Goal: Task Accomplishment & Management: Use online tool/utility

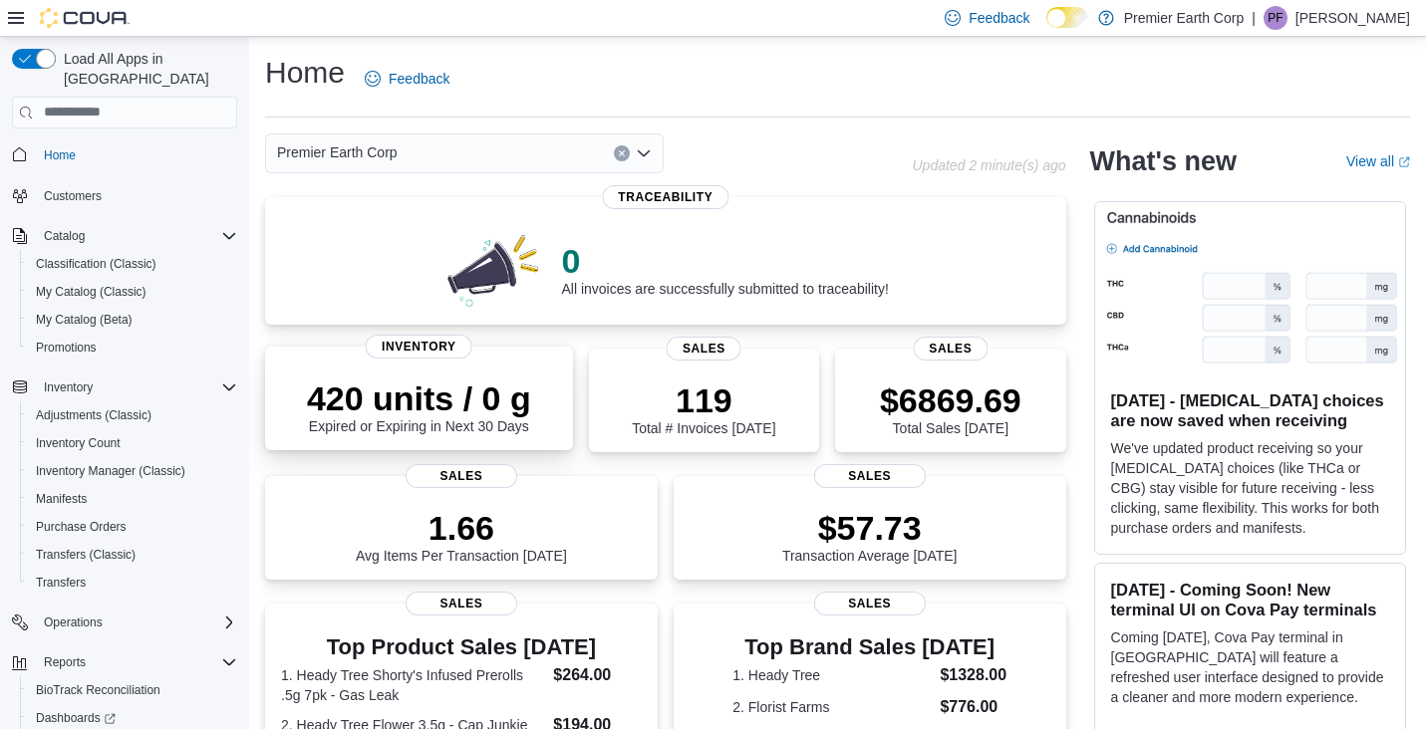
click at [413, 408] on p "420 units / 0 g" at bounding box center [419, 399] width 224 height 40
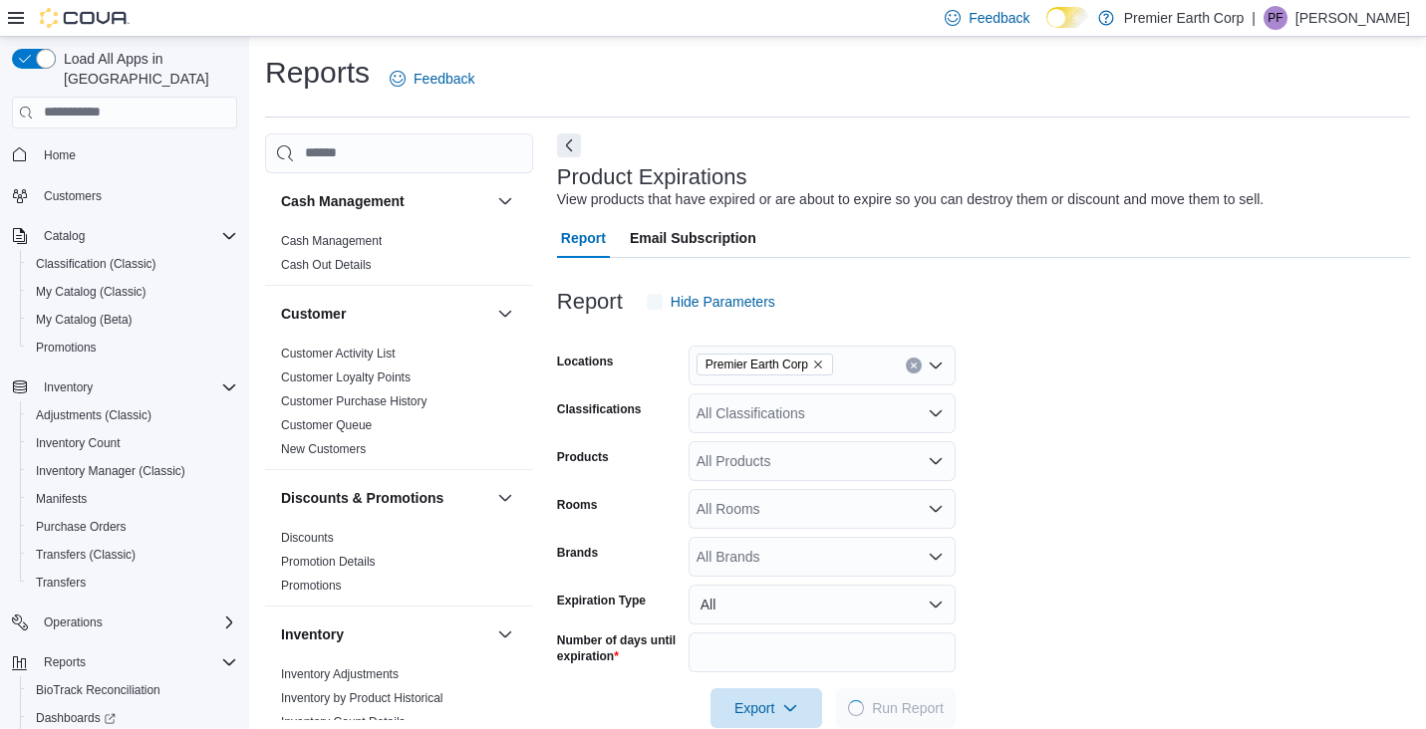
scroll to position [39, 0]
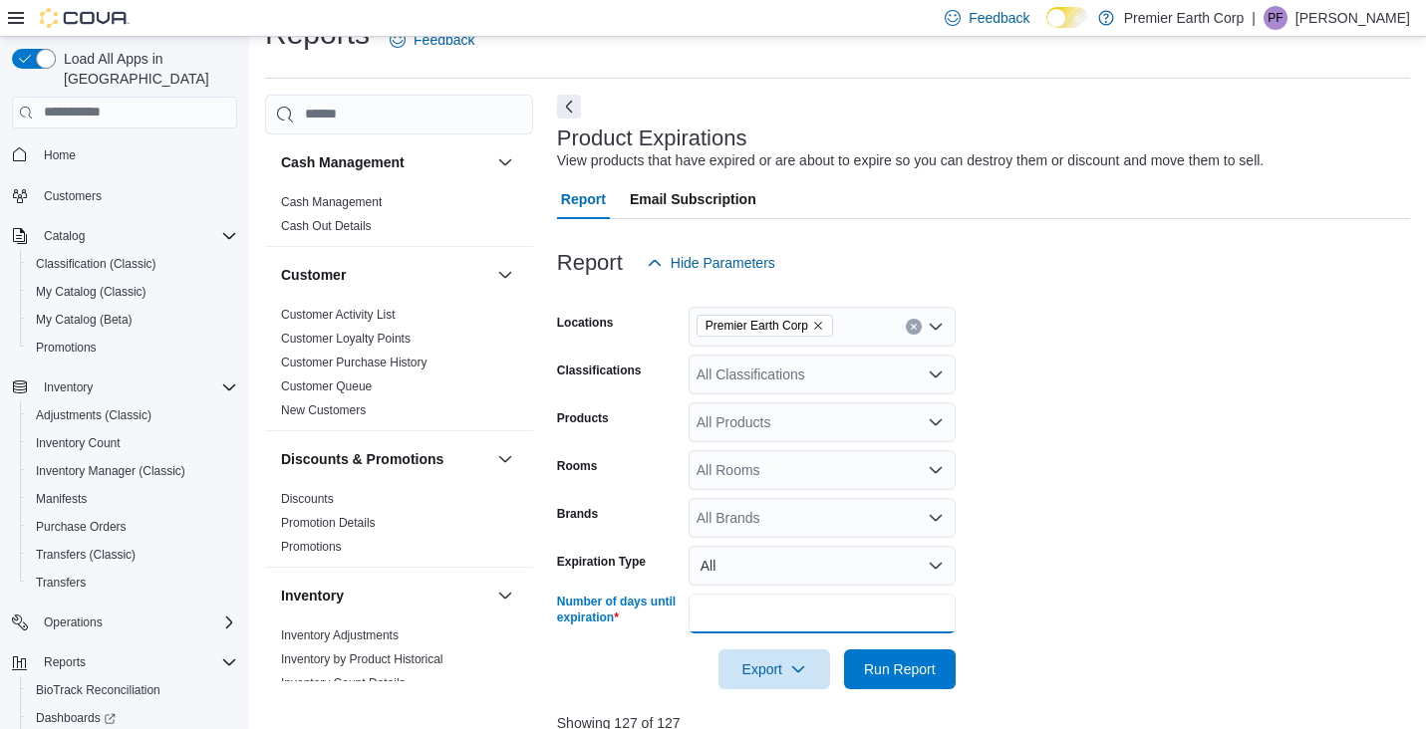
drag, startPoint x: 737, startPoint y: 600, endPoint x: 705, endPoint y: 613, distance: 34.4
click at [711, 609] on input "**" at bounding box center [821, 614] width 267 height 40
drag, startPoint x: 731, startPoint y: 613, endPoint x: 689, endPoint y: 622, distance: 42.8
click at [690, 622] on input "**" at bounding box center [821, 614] width 267 height 40
type input "*"
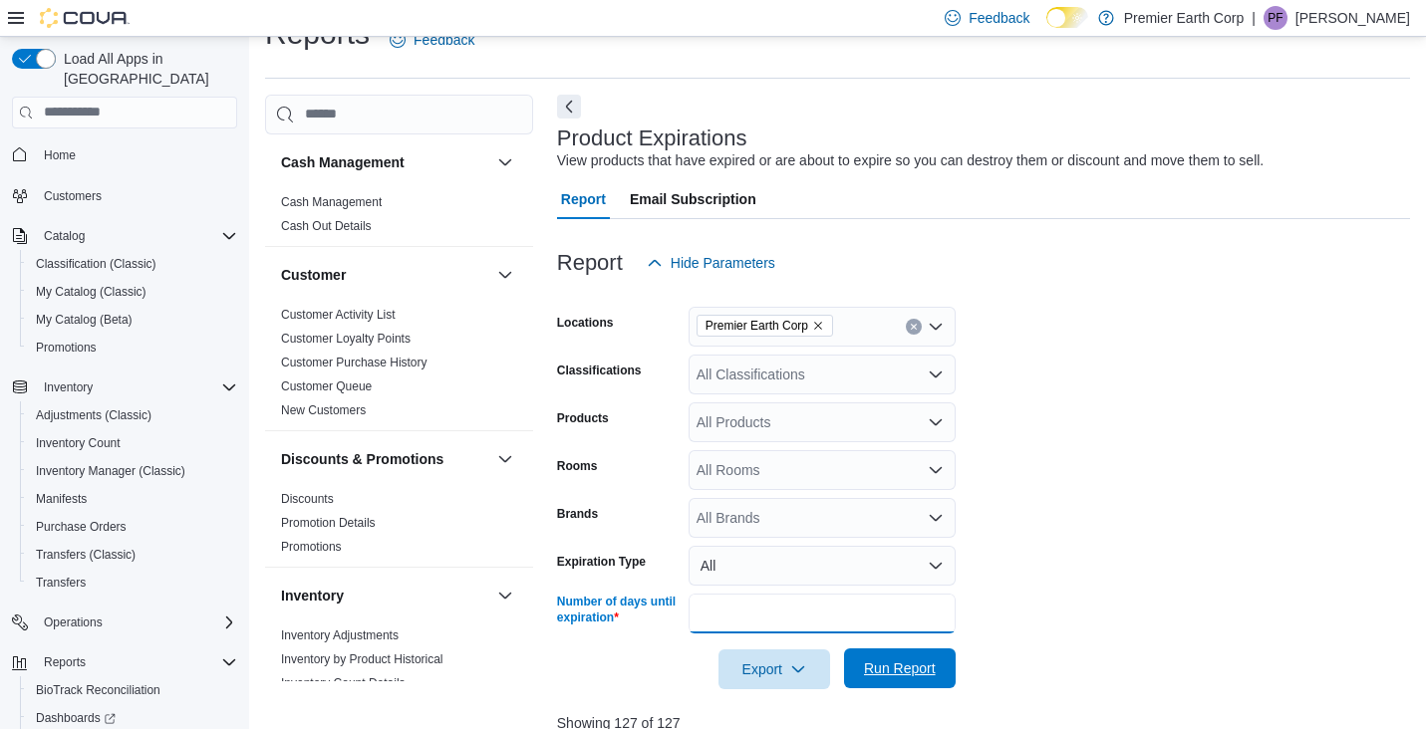
type input "**"
click at [893, 672] on span "Run Report" at bounding box center [900, 669] width 72 height 20
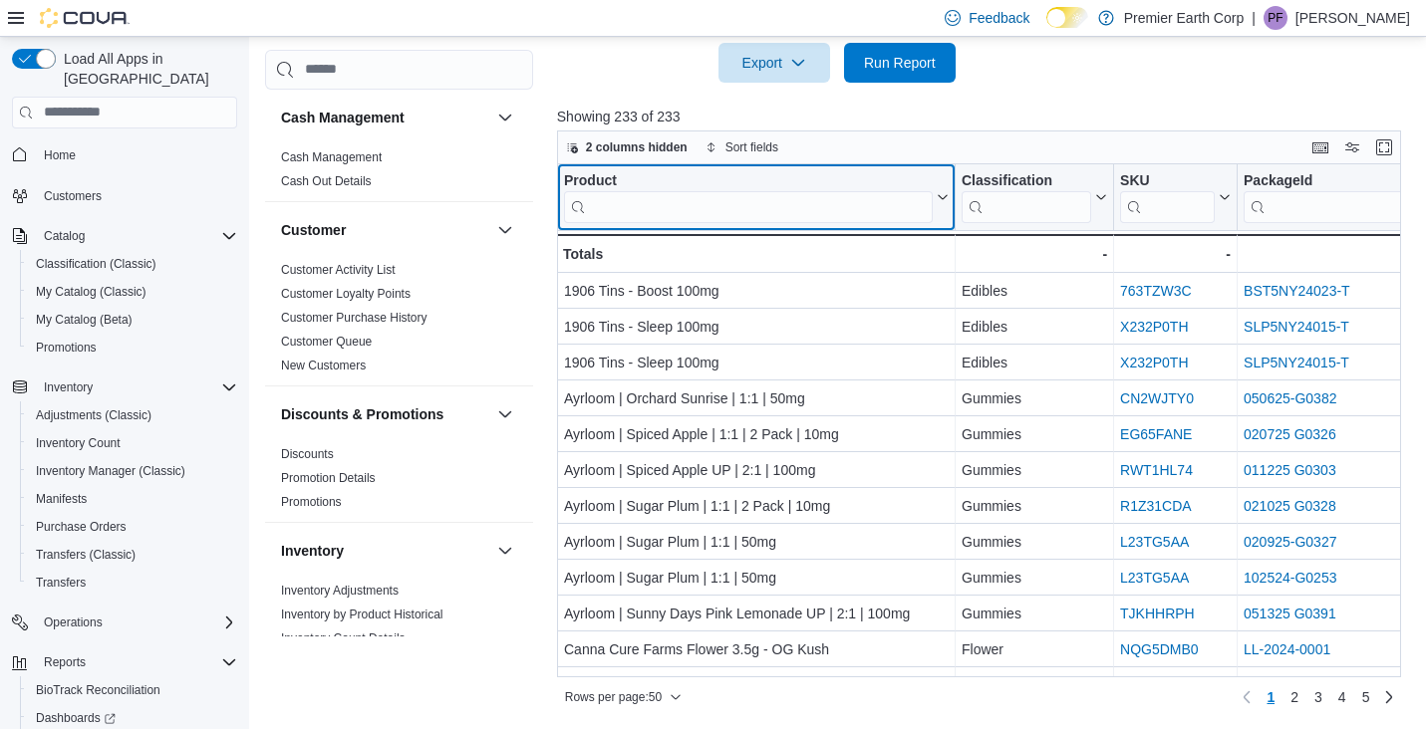
click at [715, 205] on input "search" at bounding box center [748, 206] width 369 height 32
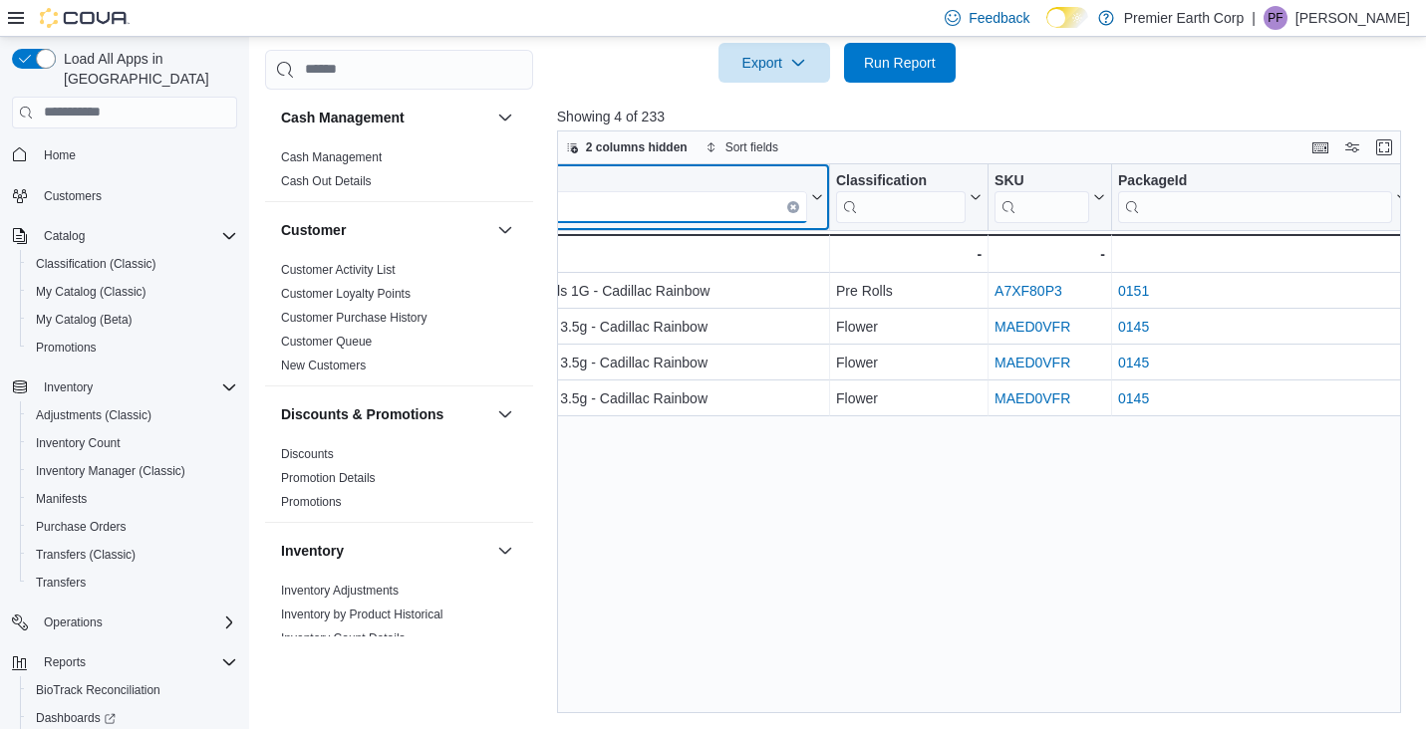
scroll to position [0, 0]
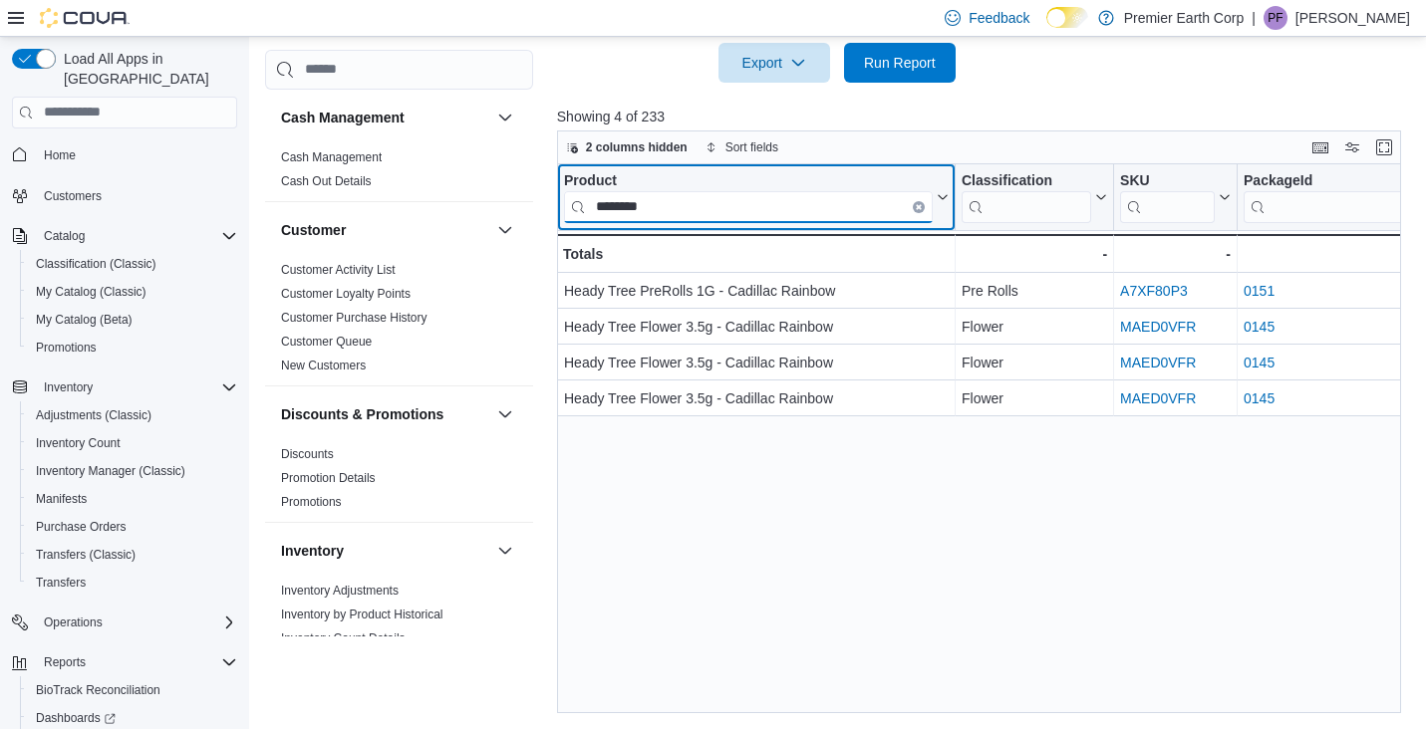
click at [629, 202] on input "********" at bounding box center [748, 206] width 369 height 32
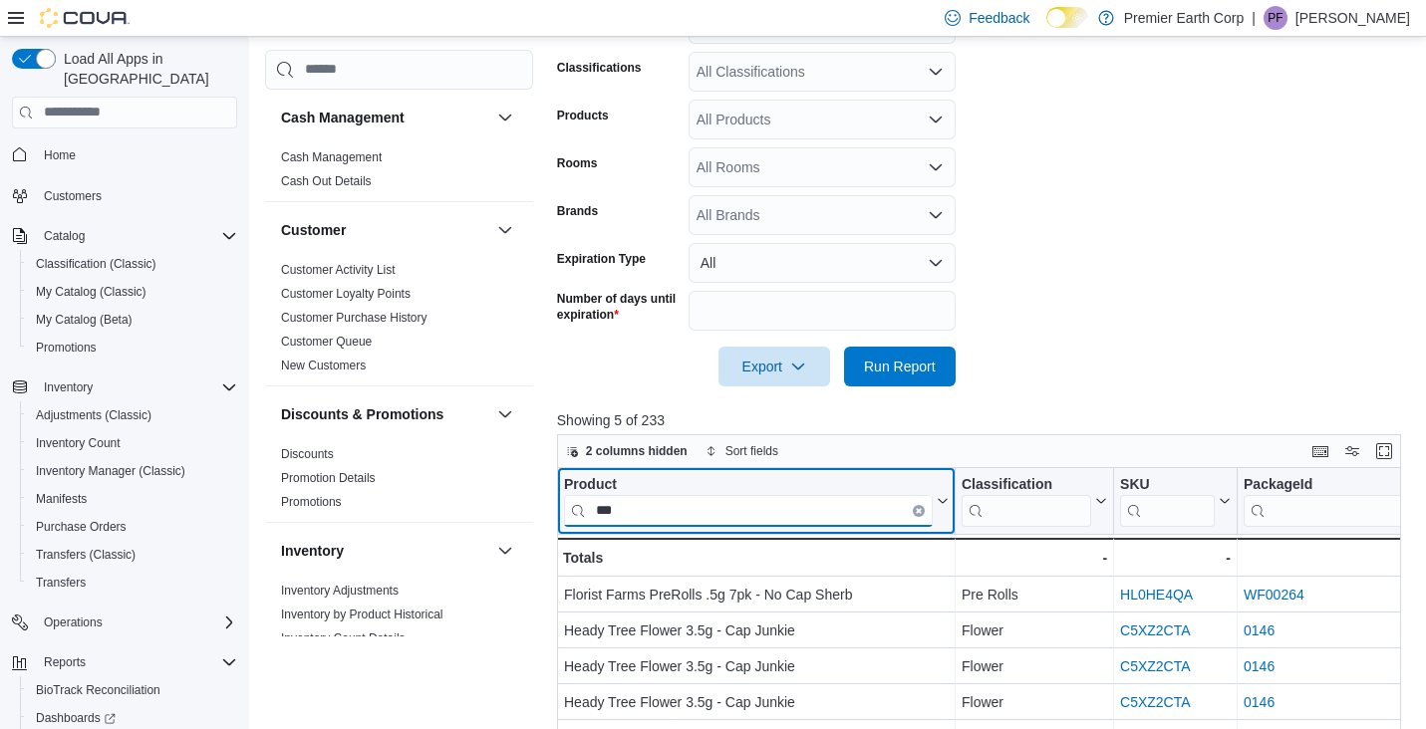
scroll to position [646, 0]
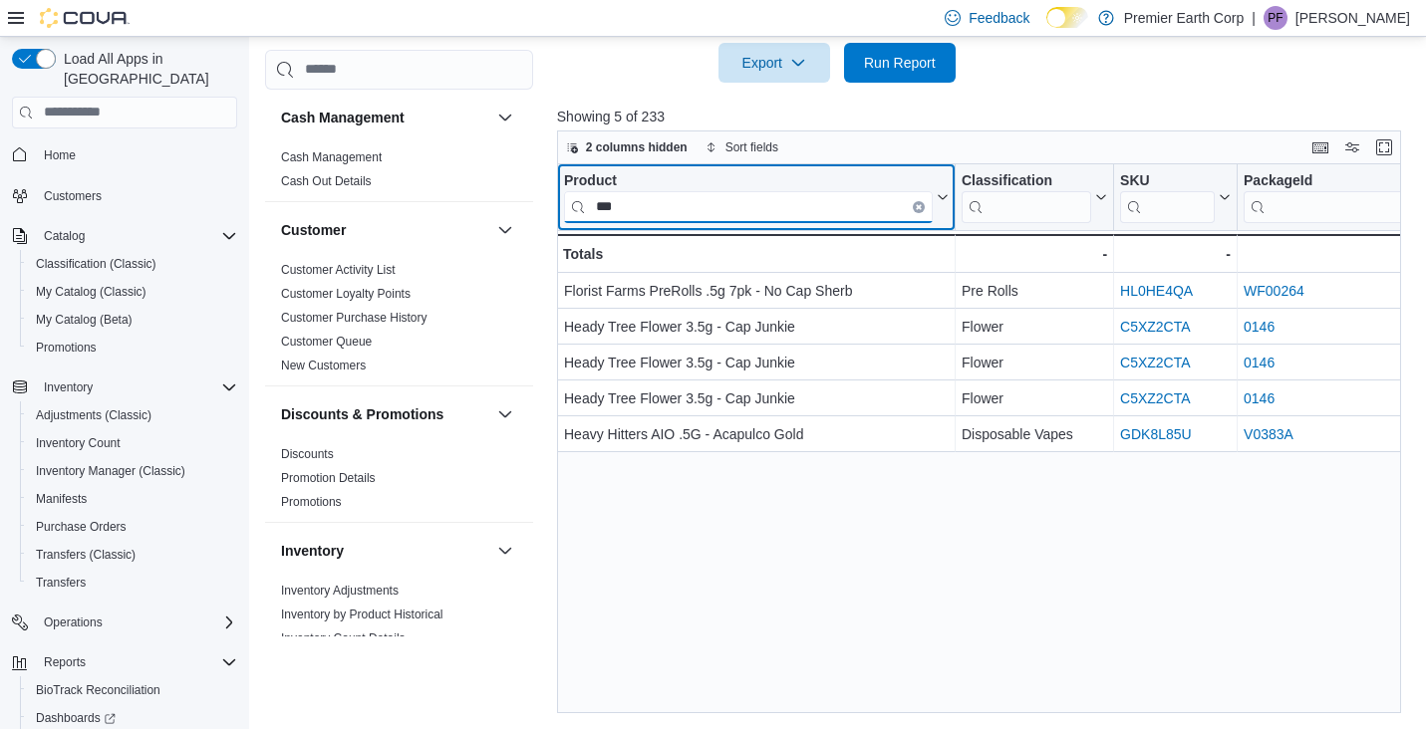
type input "***"
click at [918, 201] on button "Clear input" at bounding box center [919, 206] width 12 height 12
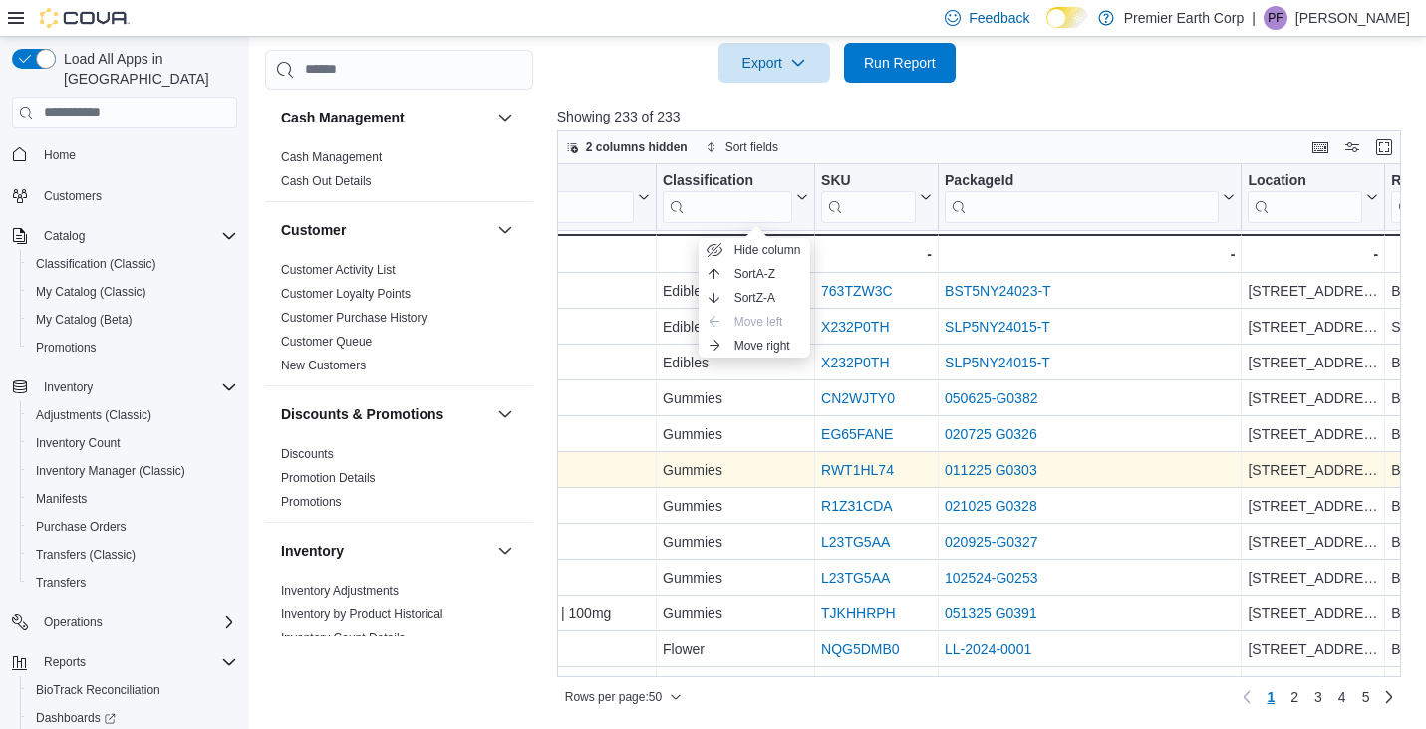
scroll to position [0, 302]
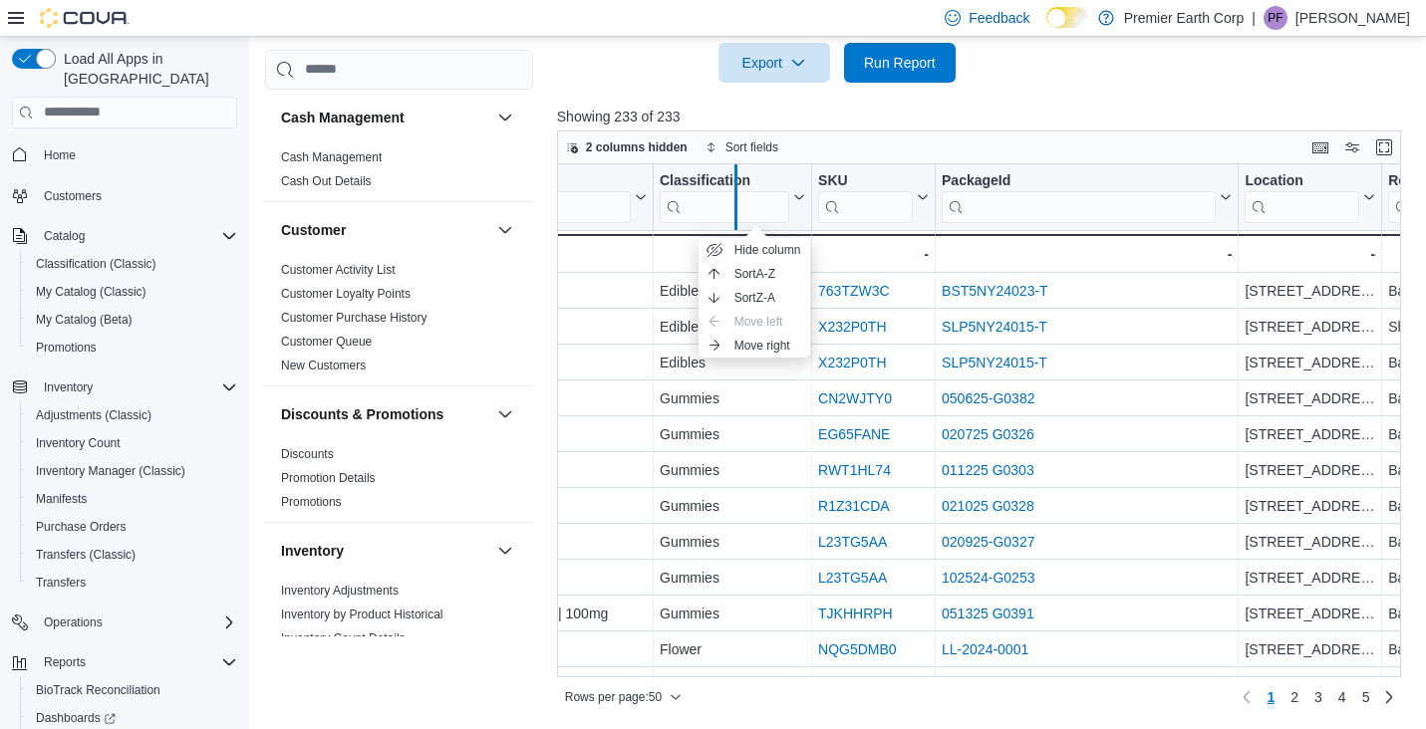
drag, startPoint x: 811, startPoint y: 177, endPoint x: 735, endPoint y: 184, distance: 76.0
click at [735, 184] on div at bounding box center [735, 197] width 16 height 66
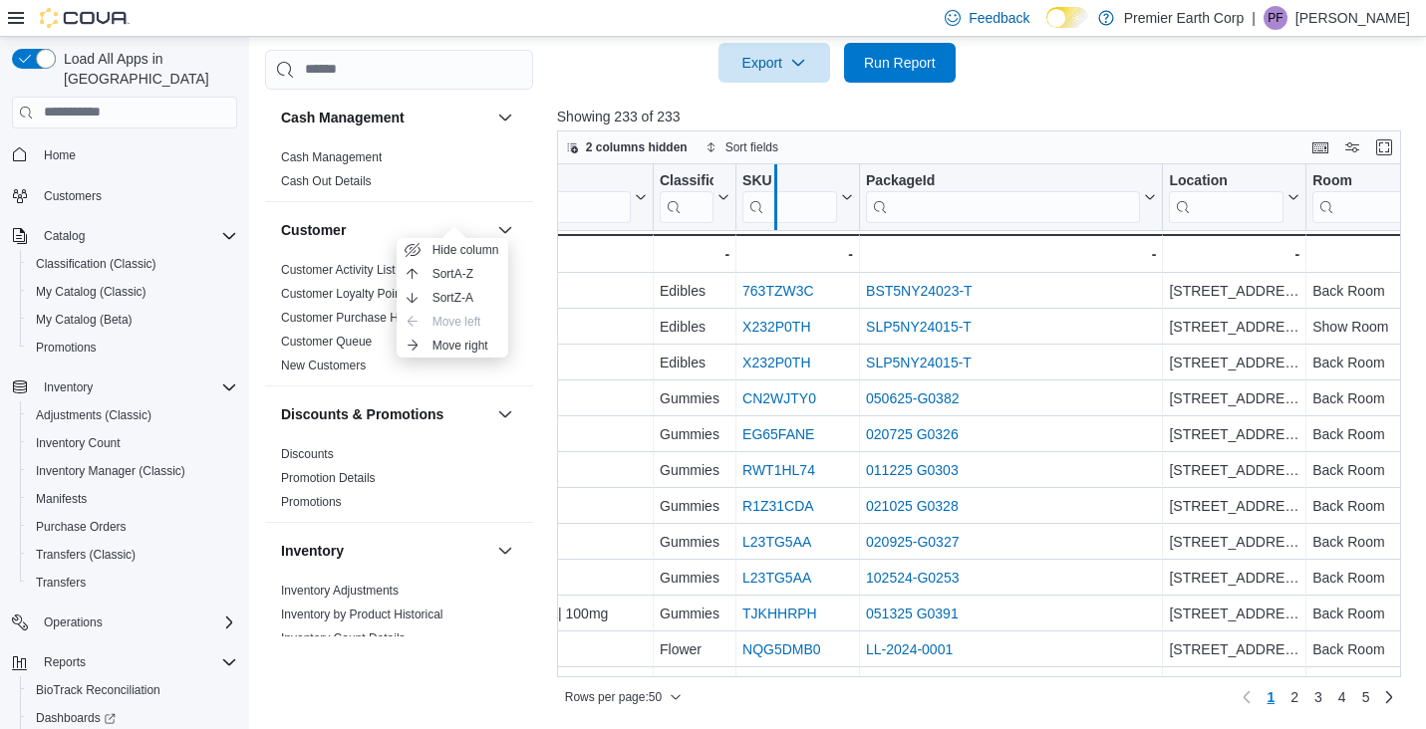
drag, startPoint x: 858, startPoint y: 173, endPoint x: 766, endPoint y: 189, distance: 93.0
click at [767, 189] on div at bounding box center [775, 197] width 16 height 66
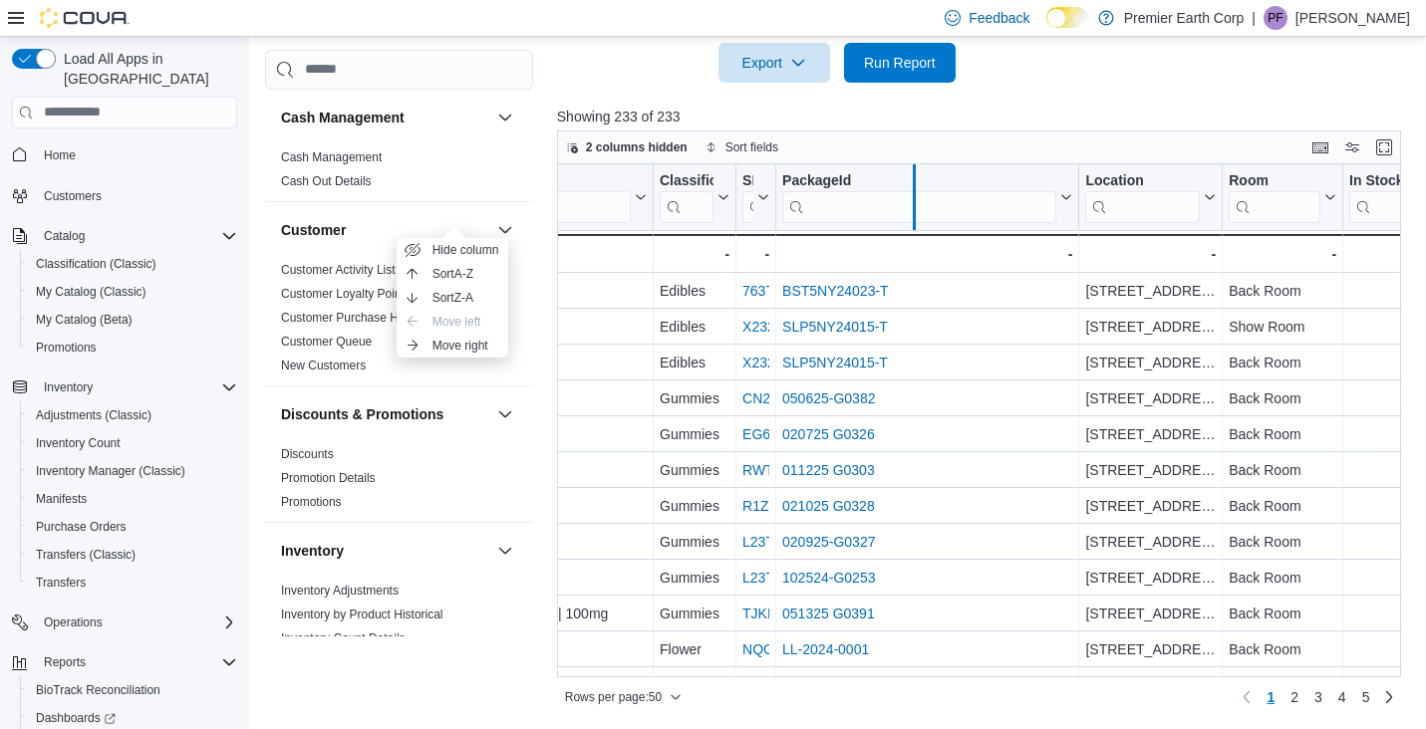
drag, startPoint x: 1077, startPoint y: 174, endPoint x: 913, endPoint y: 186, distance: 164.8
click at [913, 186] on div at bounding box center [914, 197] width 16 height 66
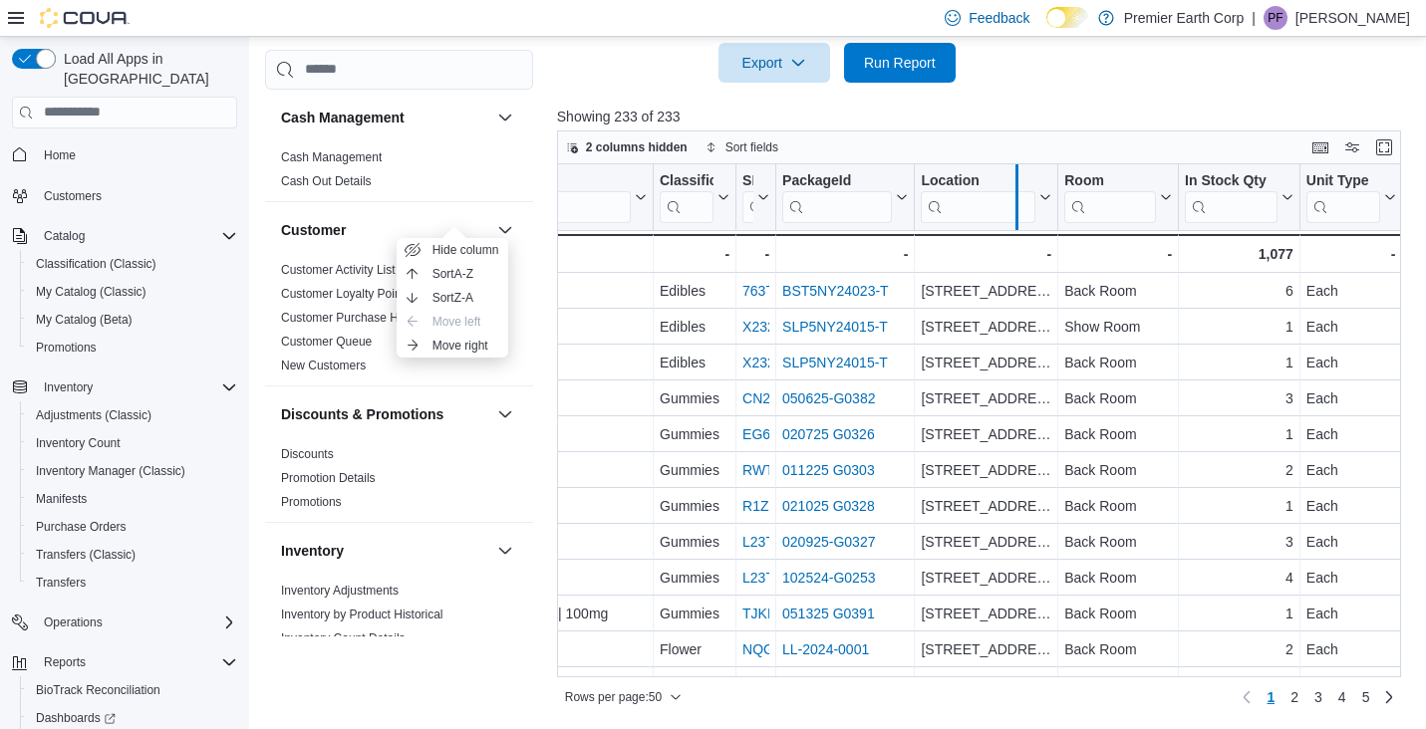
drag, startPoint x: 1055, startPoint y: 189, endPoint x: 983, endPoint y: 206, distance: 73.7
click at [1008, 206] on div at bounding box center [1016, 197] width 16 height 66
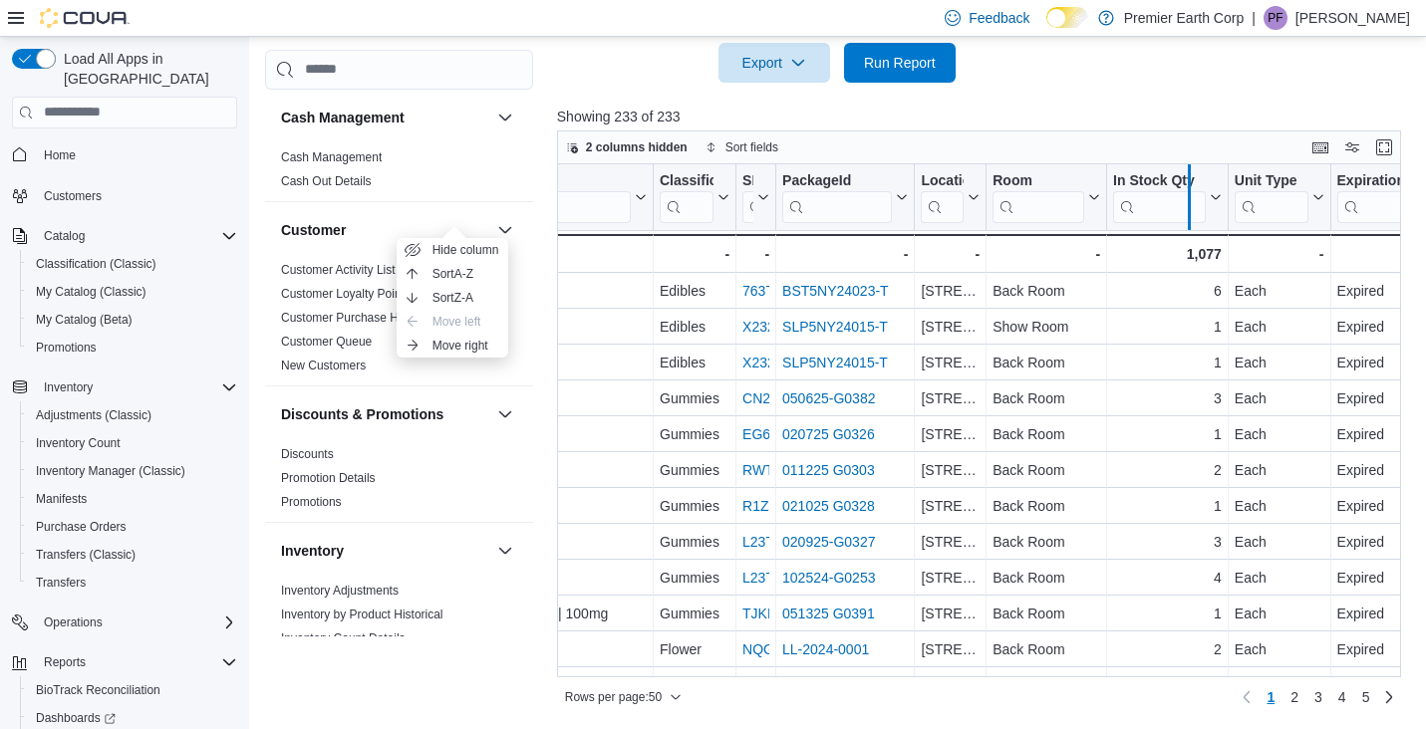
drag, startPoint x: 1228, startPoint y: 178, endPoint x: 1188, endPoint y: 181, distance: 40.0
click at [1188, 181] on div at bounding box center [1189, 197] width 16 height 66
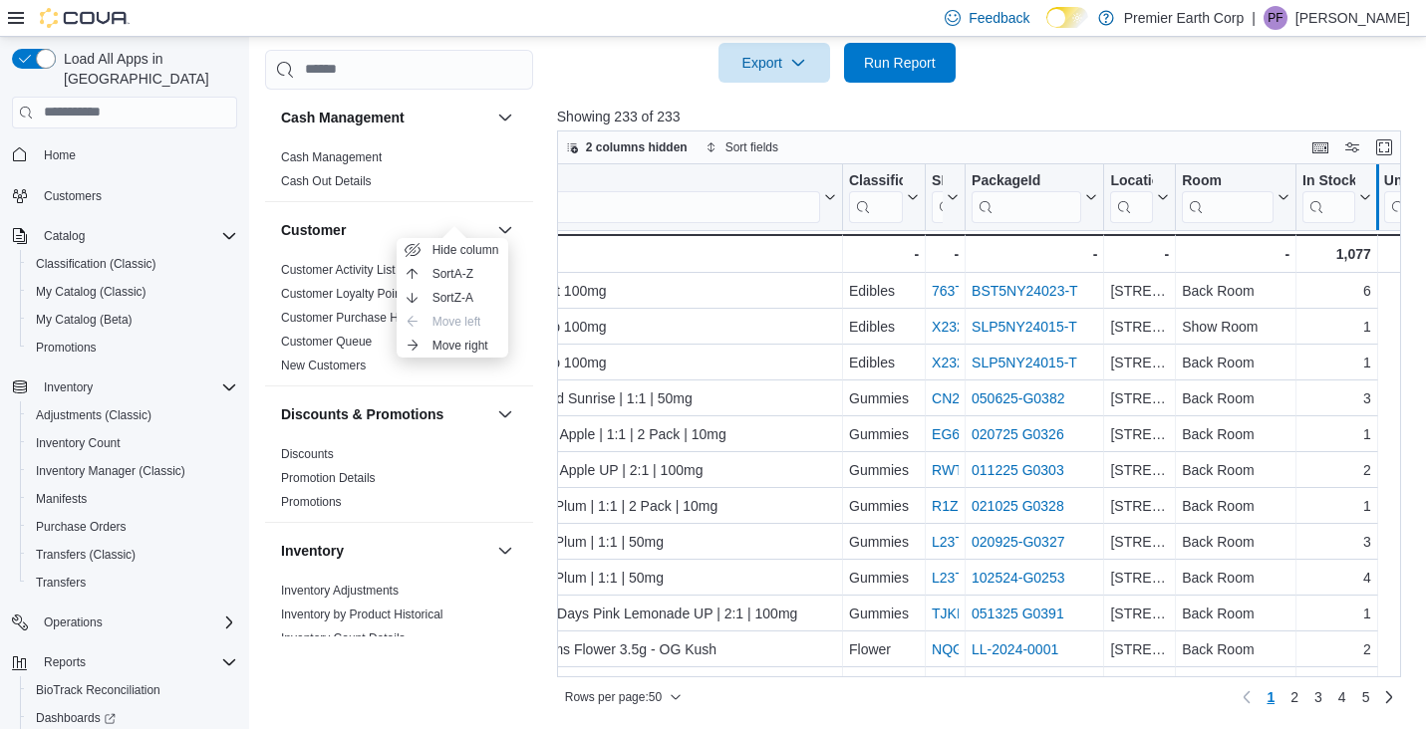
scroll to position [0, 0]
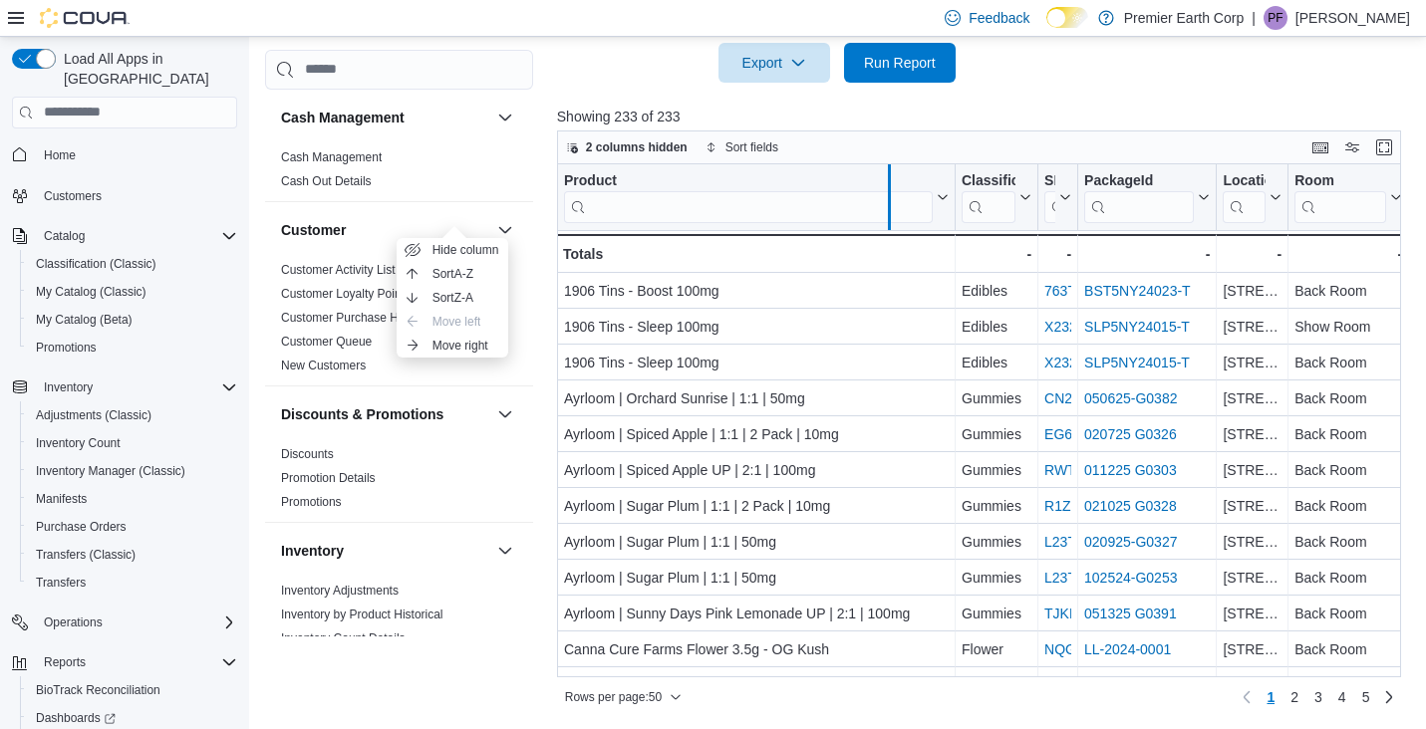
drag, startPoint x: 954, startPoint y: 196, endPoint x: 887, endPoint y: 201, distance: 66.9
click at [887, 201] on div at bounding box center [889, 197] width 16 height 66
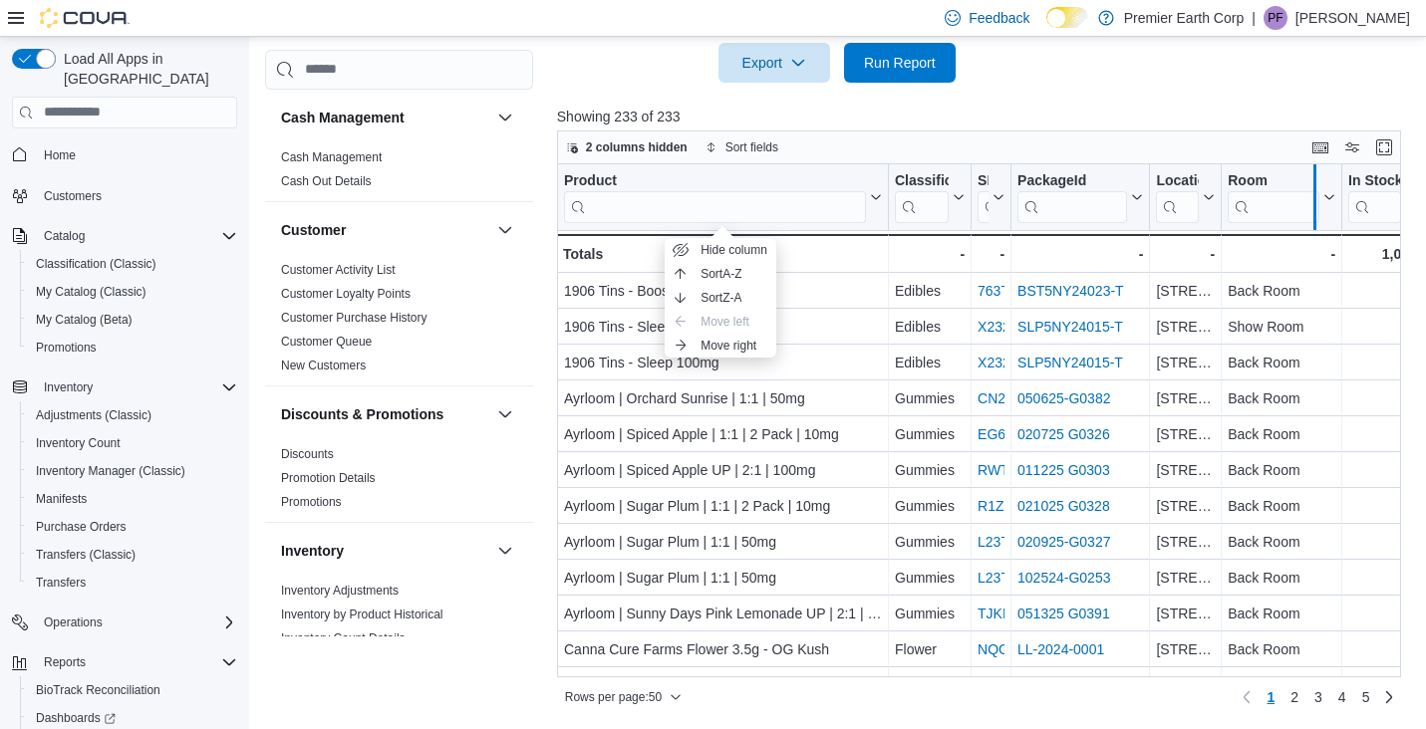
drag, startPoint x: 1341, startPoint y: 184, endPoint x: 1310, endPoint y: 189, distance: 31.3
click at [1311, 189] on div at bounding box center [1314, 197] width 16 height 66
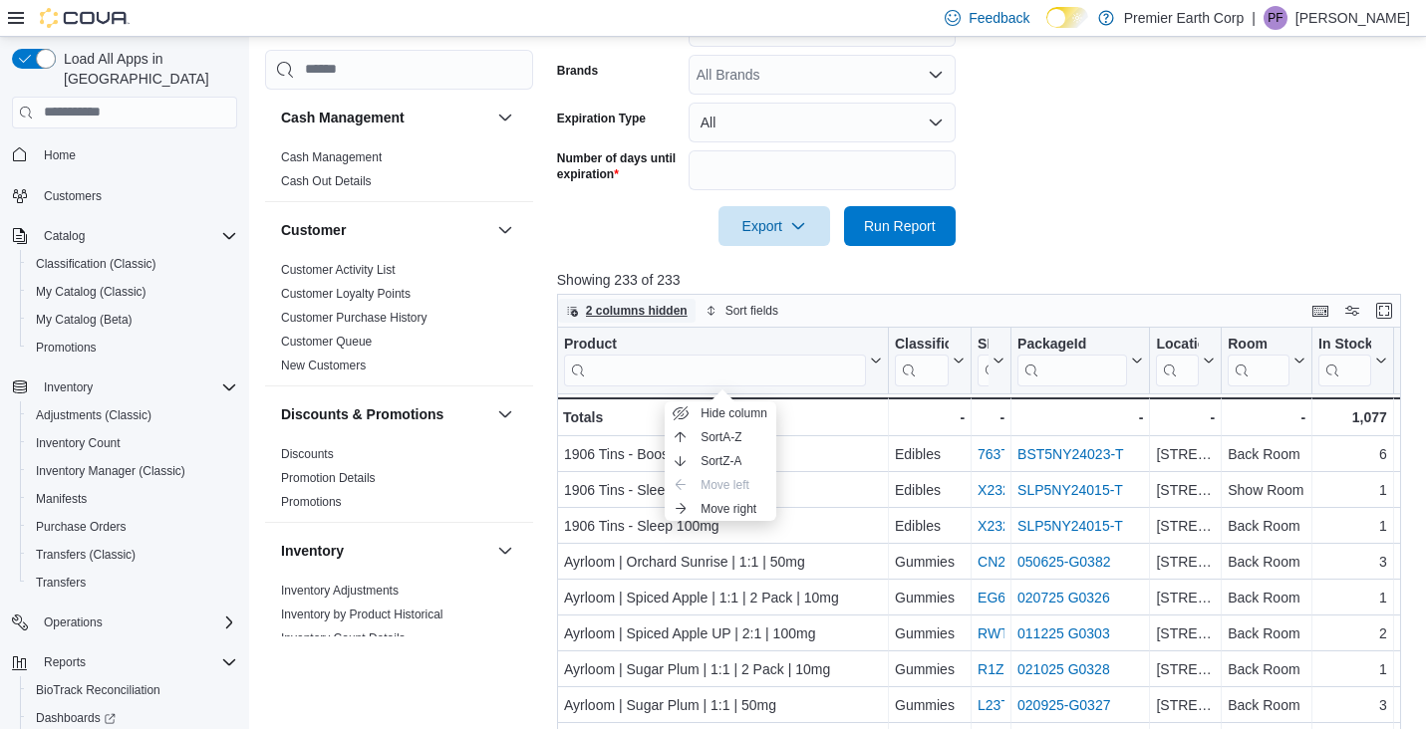
click at [657, 313] on span "2 columns hidden" at bounding box center [637, 311] width 102 height 16
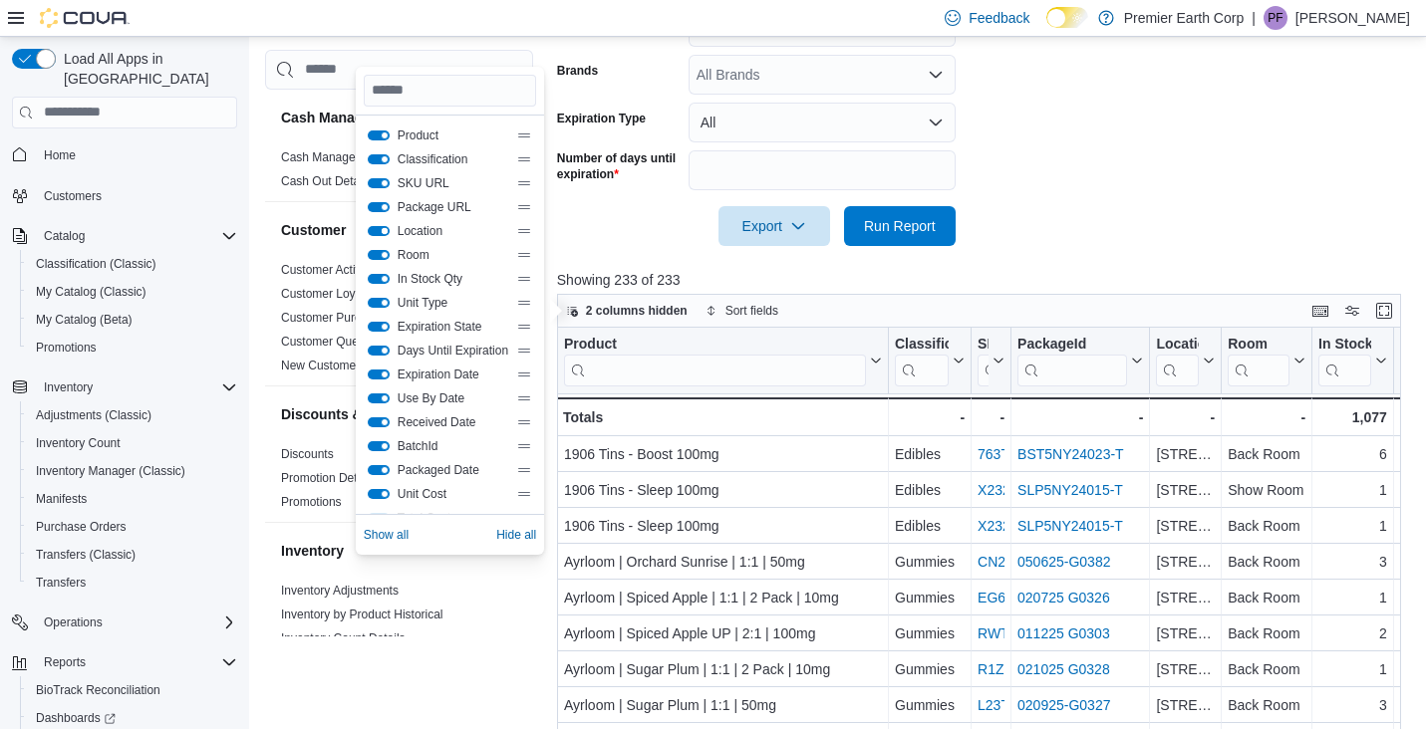
click at [383, 233] on button "Location" at bounding box center [379, 231] width 22 height 10
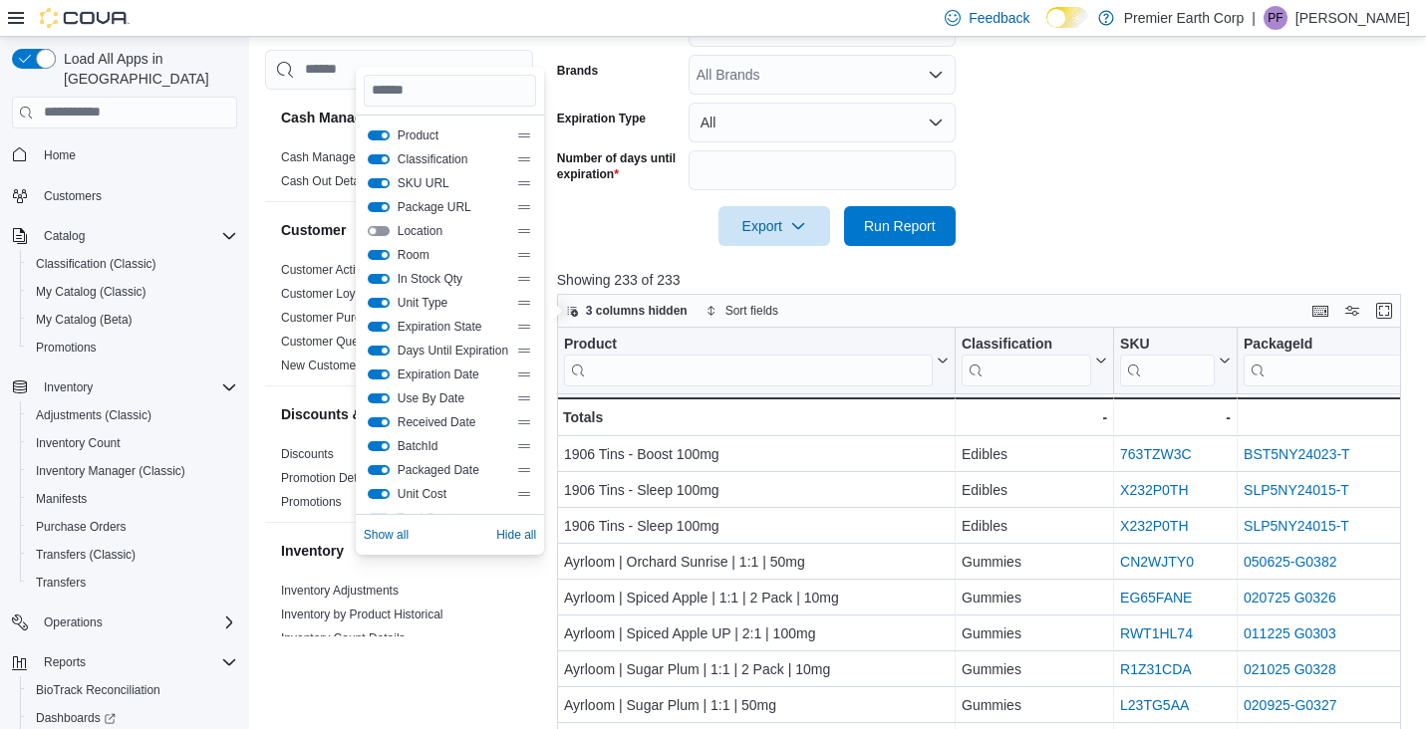
click at [383, 180] on button "SKU URL" at bounding box center [379, 183] width 22 height 10
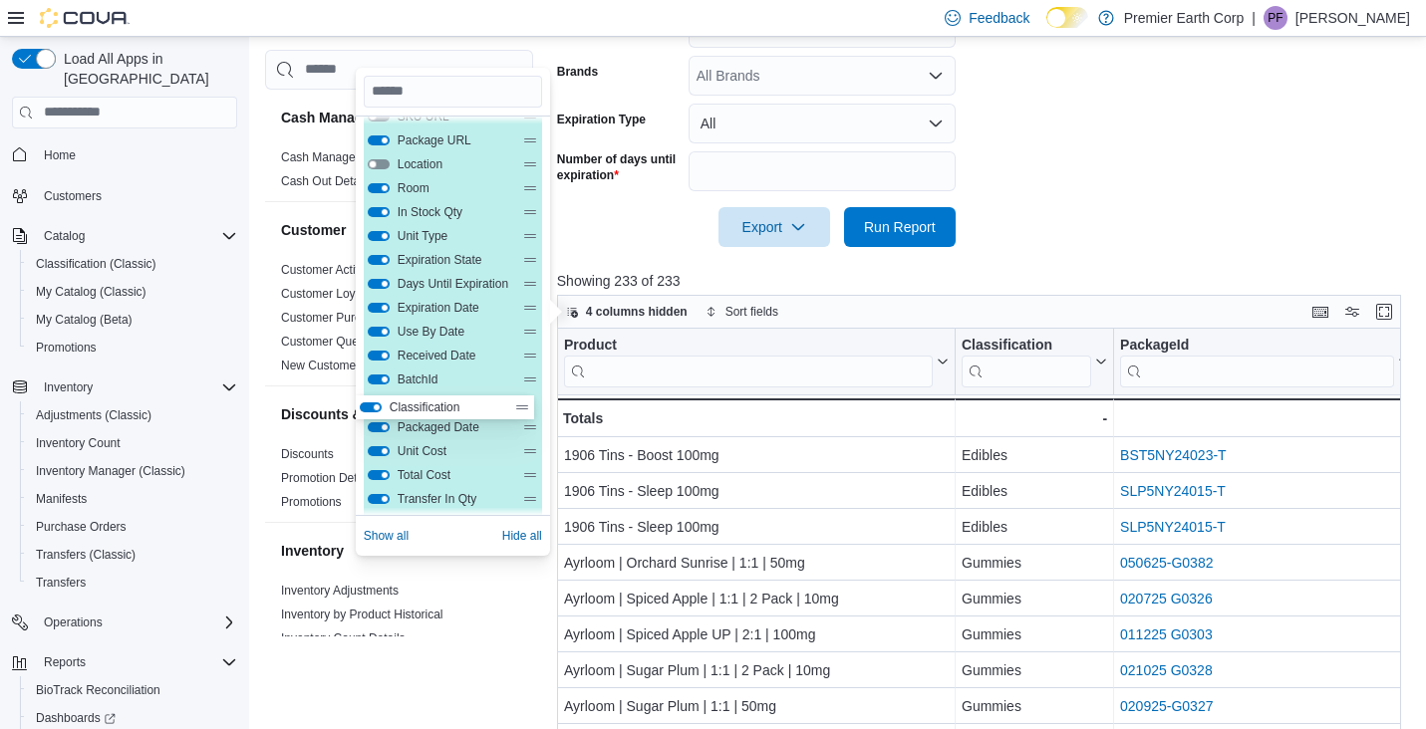
scroll to position [44, 0]
drag, startPoint x: 440, startPoint y: 160, endPoint x: 424, endPoint y: 387, distance: 226.7
click at [434, 387] on div "Product Classification SKU URL Package URL Location Room In Stock Qty Unit Type…" at bounding box center [453, 416] width 178 height 670
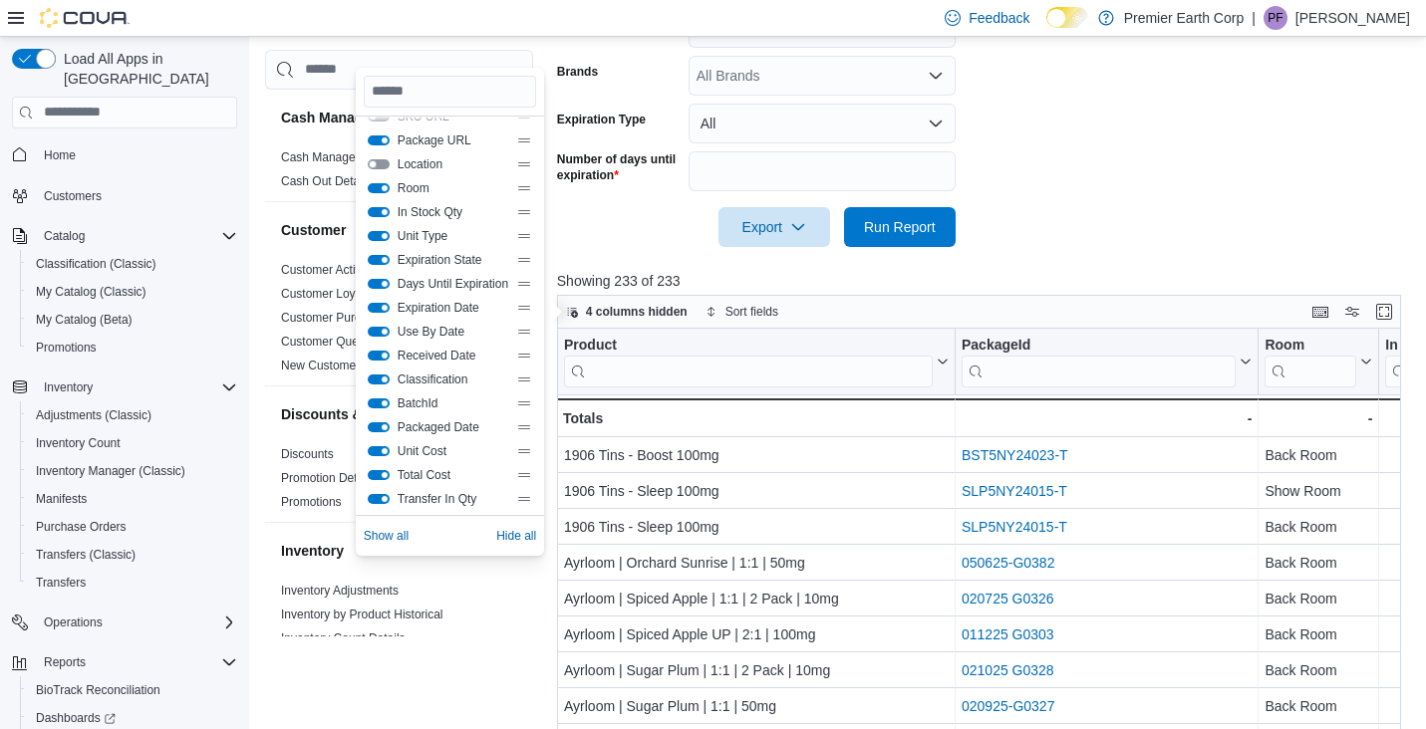
scroll to position [0, 0]
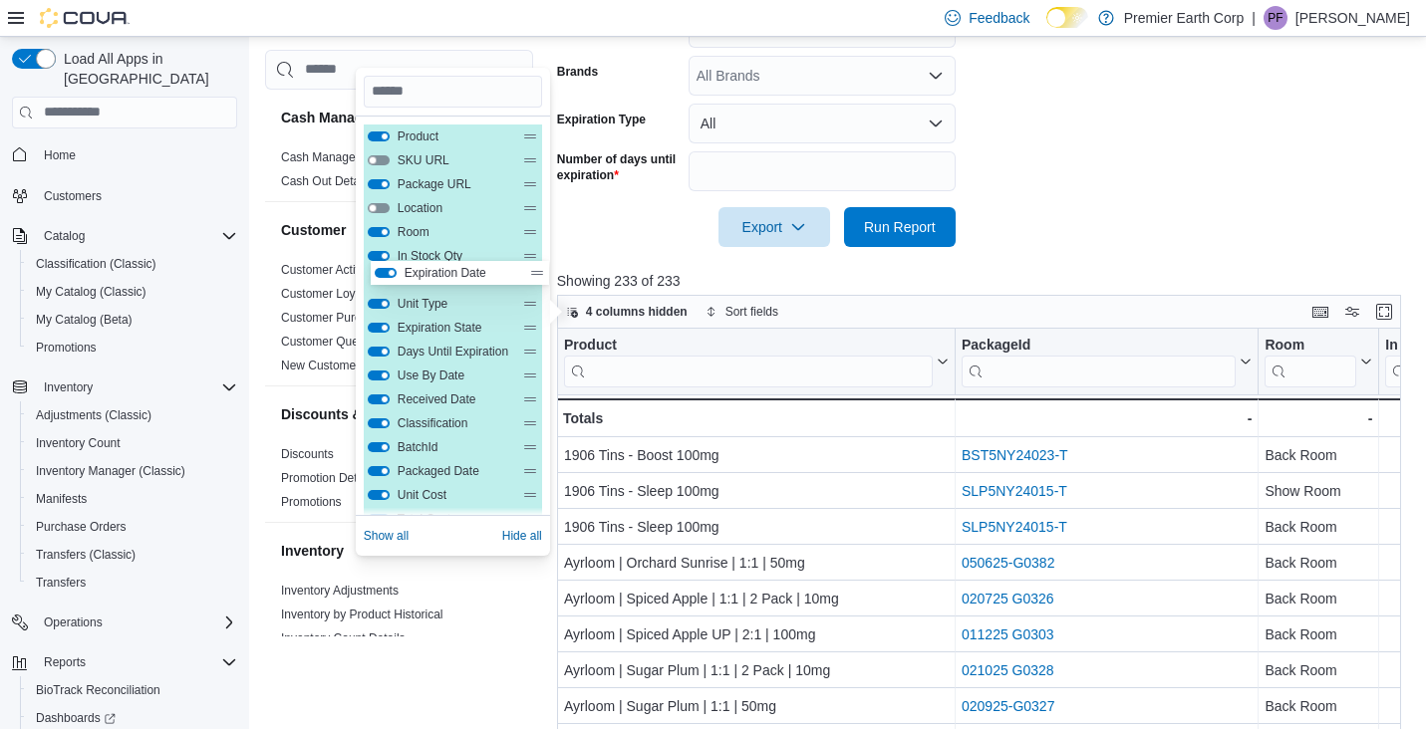
drag, startPoint x: 440, startPoint y: 354, endPoint x: 447, endPoint y: 270, distance: 84.0
click at [447, 270] on div "Product SKU URL Package URL Location Room In Stock Qty Unit Type Expiration Sta…" at bounding box center [453, 460] width 178 height 670
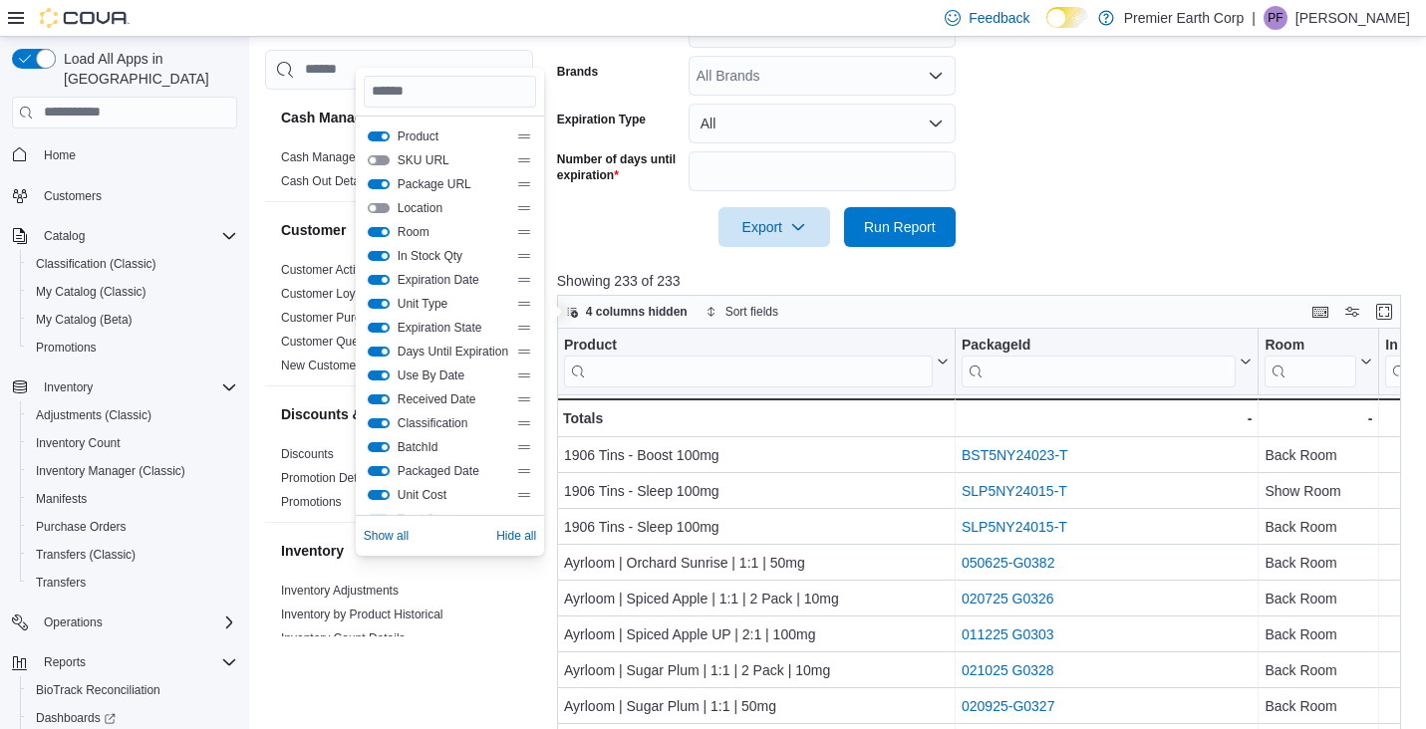
click at [1063, 258] on div at bounding box center [983, 259] width 853 height 24
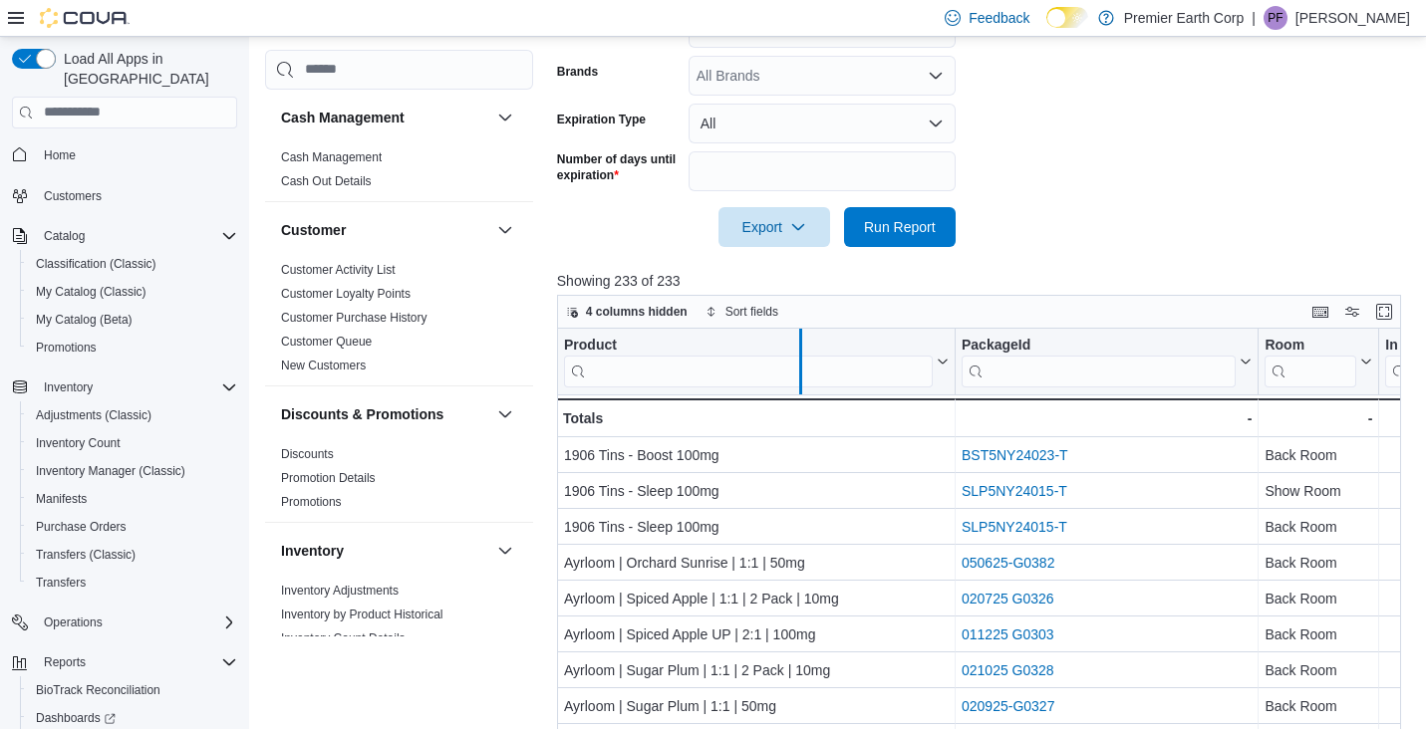
drag, startPoint x: 955, startPoint y: 334, endPoint x: 801, endPoint y: 366, distance: 157.7
click at [801, 366] on div at bounding box center [800, 362] width 16 height 66
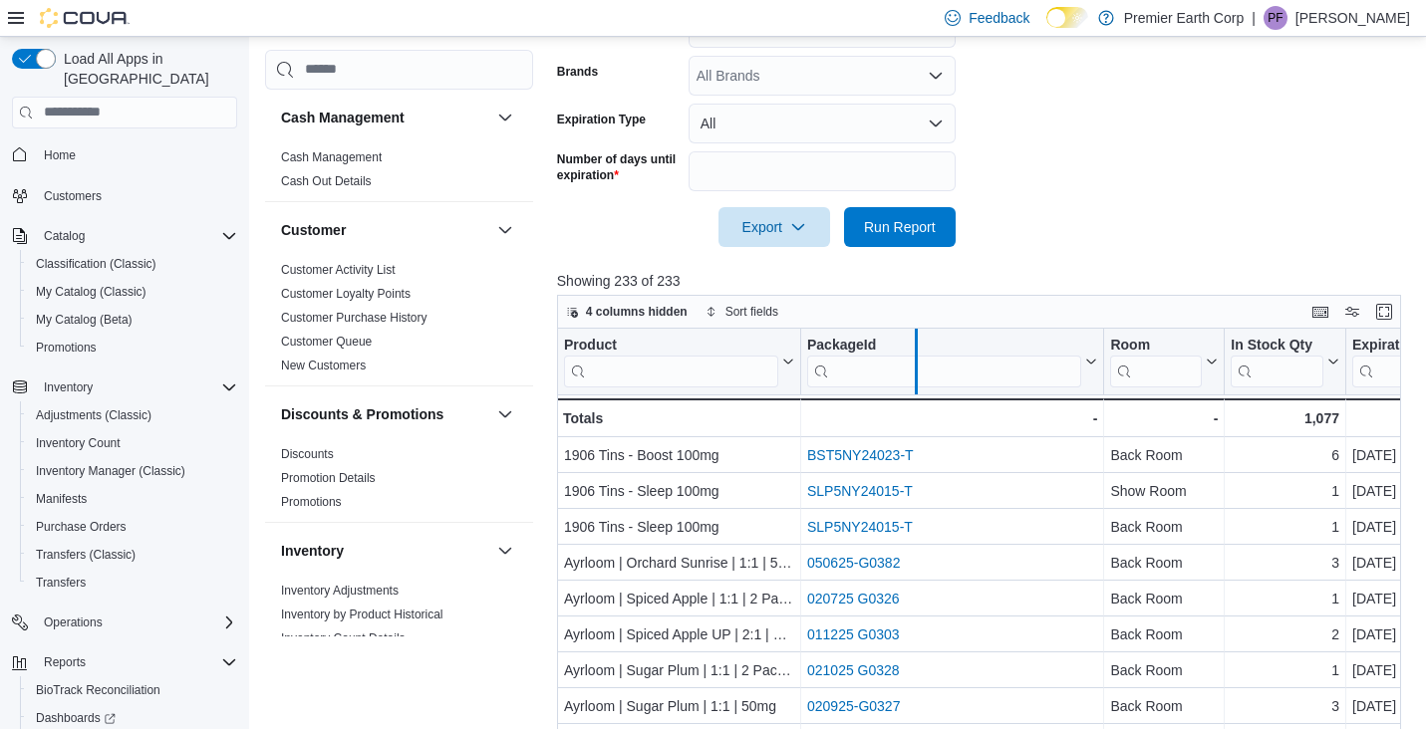
drag, startPoint x: 1106, startPoint y: 337, endPoint x: 919, endPoint y: 373, distance: 190.7
click at [919, 373] on div at bounding box center [916, 362] width 16 height 66
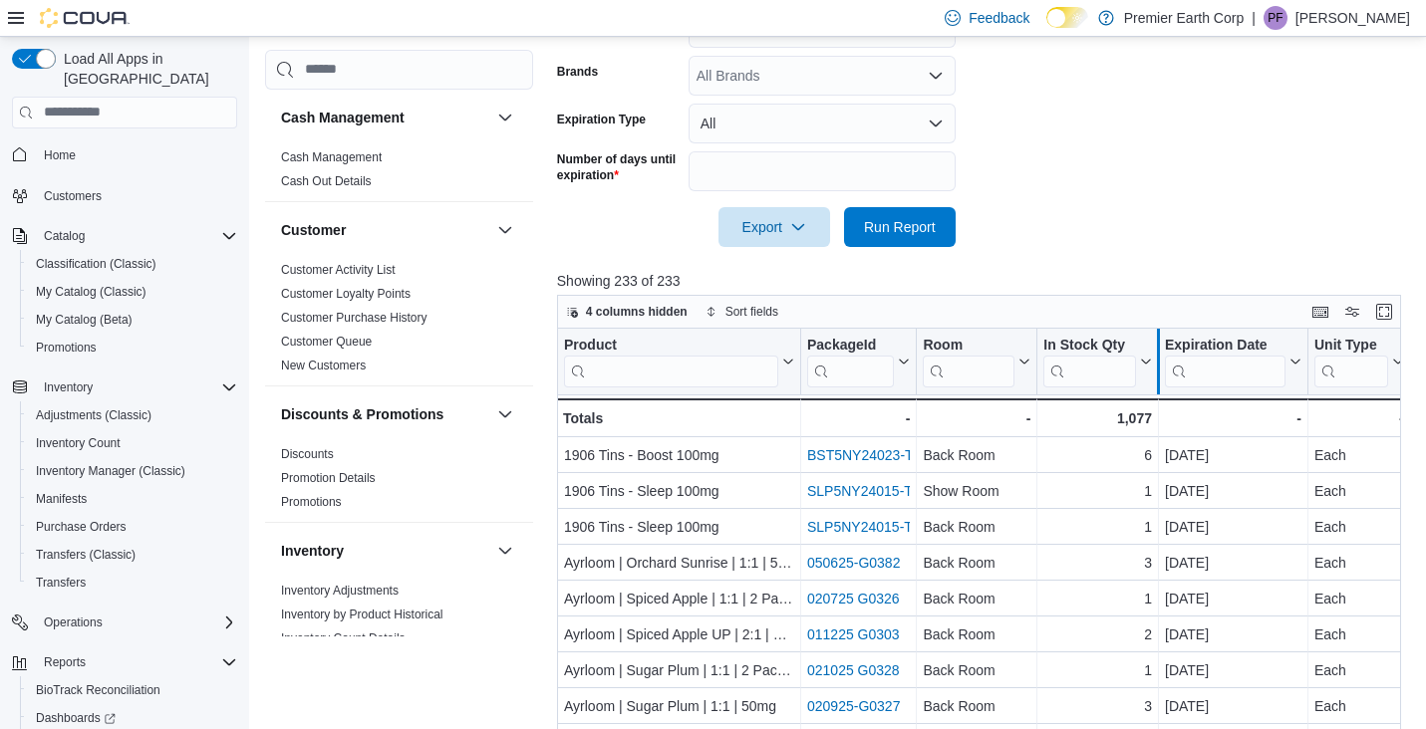
click at [1163, 336] on div at bounding box center [1158, 362] width 16 height 66
drag, startPoint x: 798, startPoint y: 365, endPoint x: 848, endPoint y: 366, distance: 49.8
click at [848, 366] on div at bounding box center [850, 362] width 16 height 66
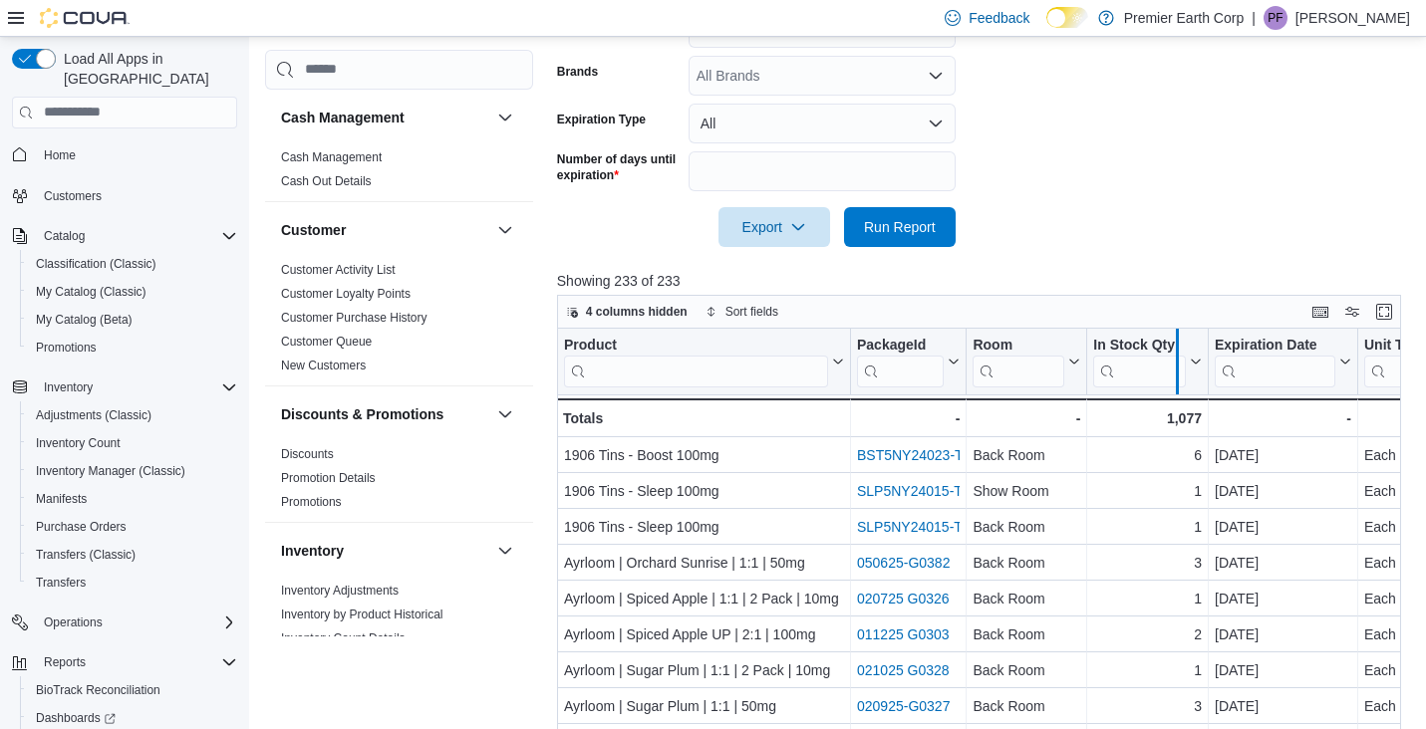
drag, startPoint x: 1212, startPoint y: 345, endPoint x: 1177, endPoint y: 347, distance: 34.9
click at [1178, 347] on div at bounding box center [1177, 362] width 16 height 66
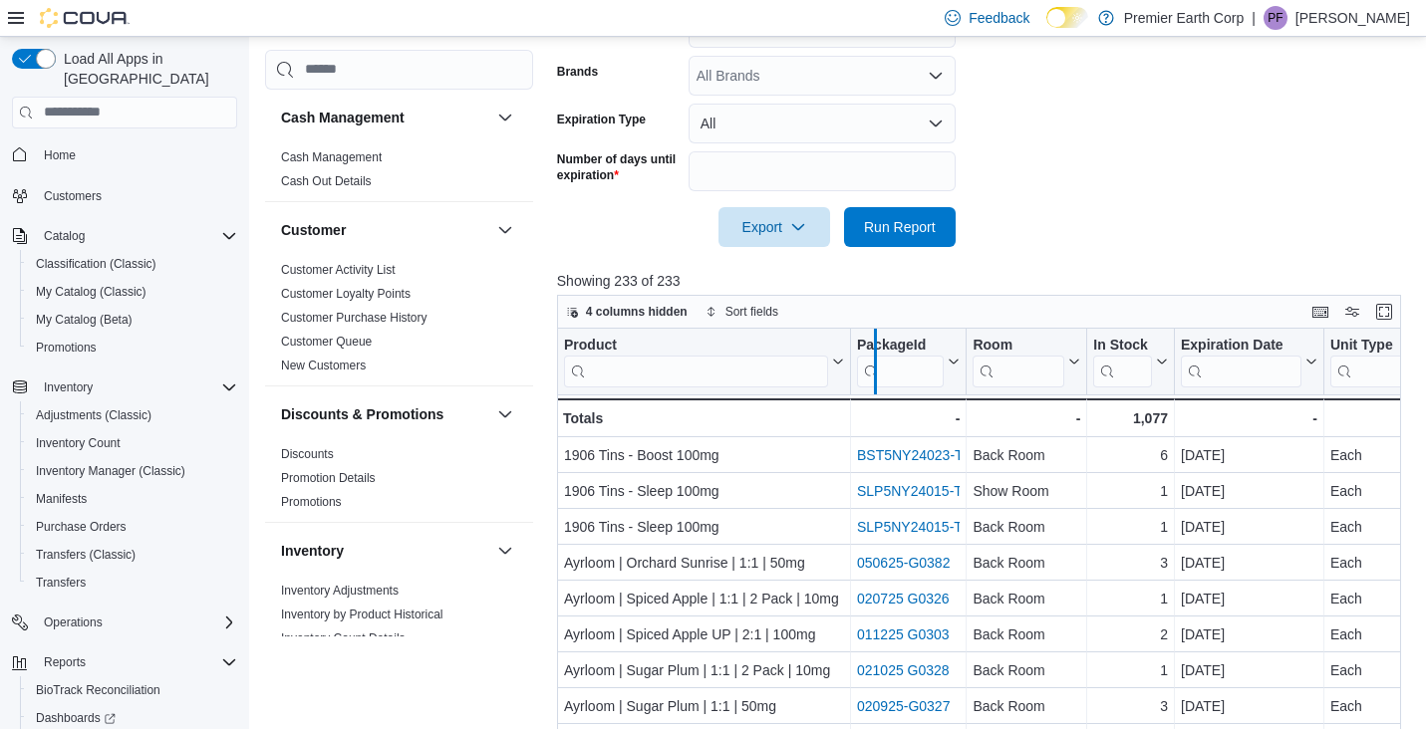
drag, startPoint x: 847, startPoint y: 348, endPoint x: 872, endPoint y: 348, distance: 24.9
click at [872, 348] on div at bounding box center [875, 362] width 16 height 66
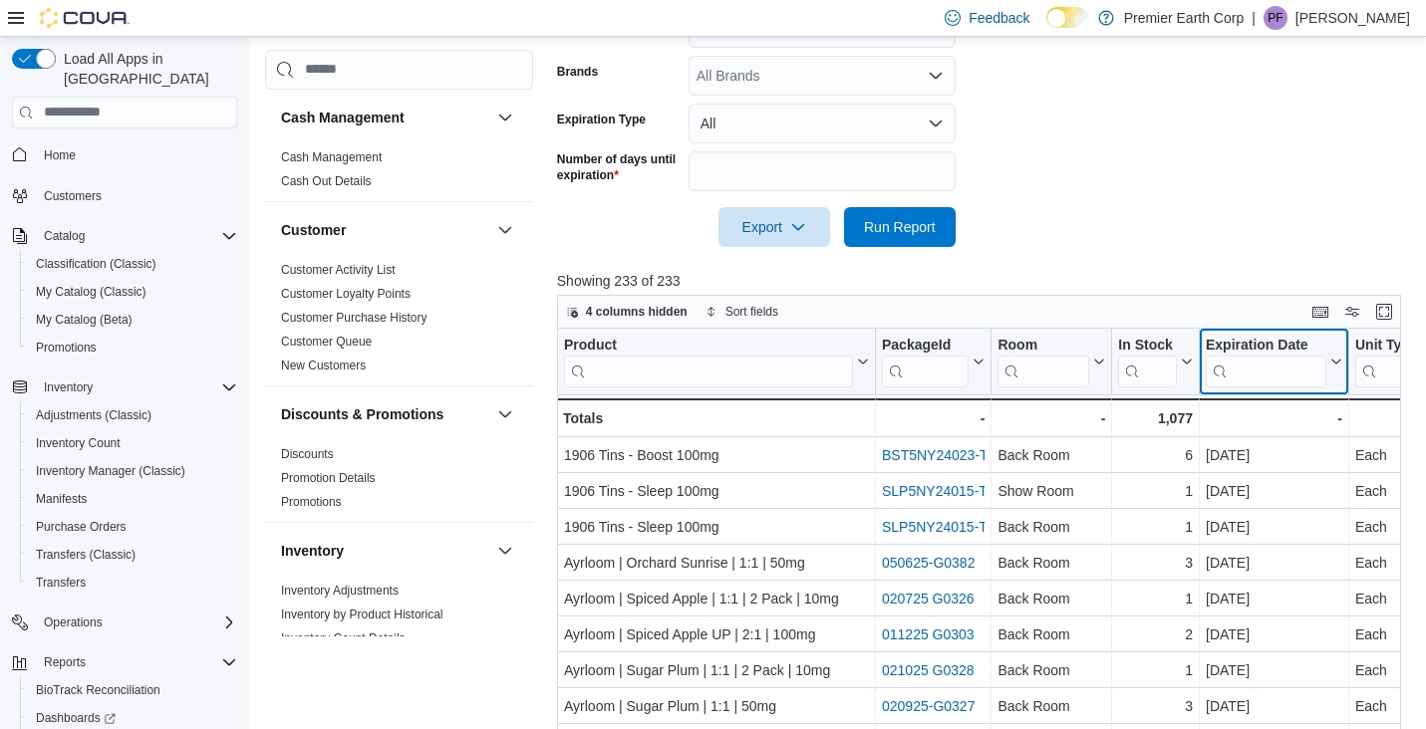
click at [1334, 360] on icon at bounding box center [1334, 362] width 16 height 12
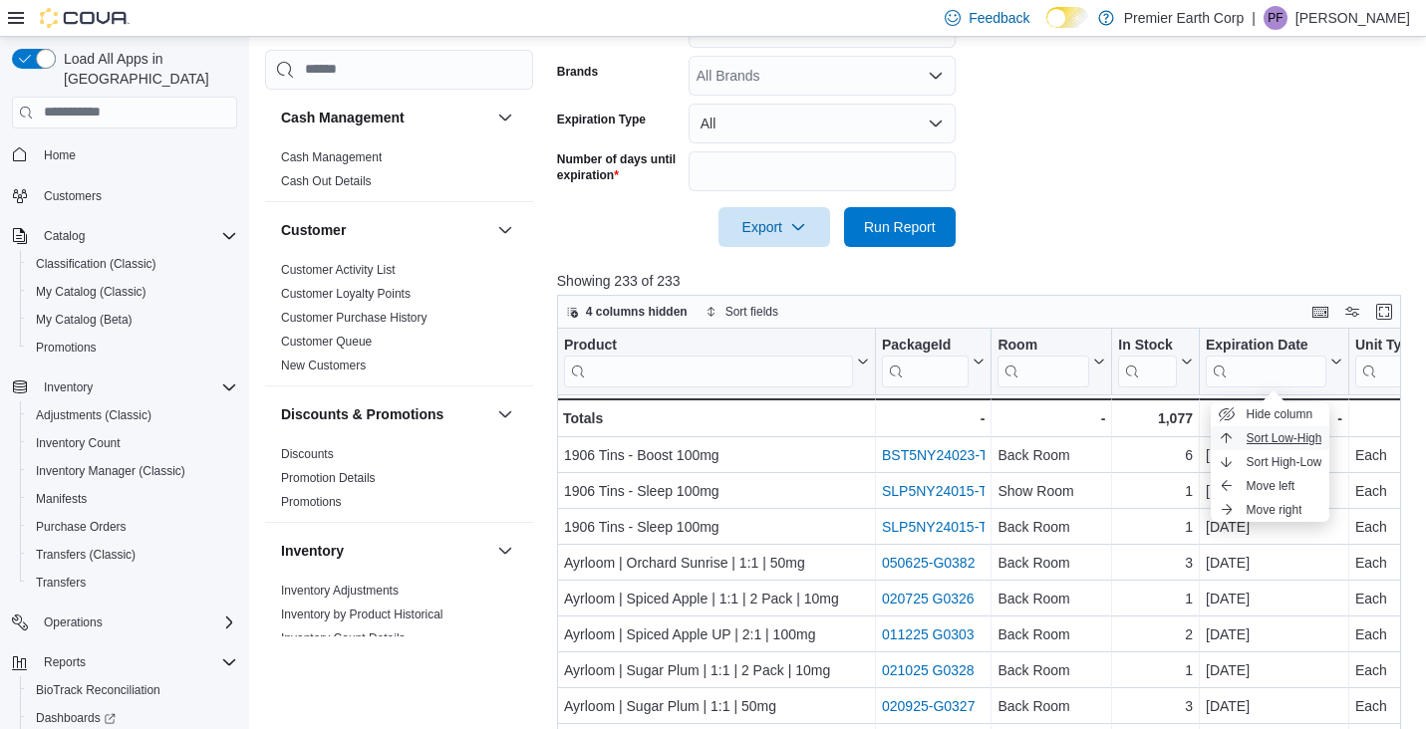
click at [1291, 437] on span "Sort Low-High" at bounding box center [1284, 438] width 76 height 16
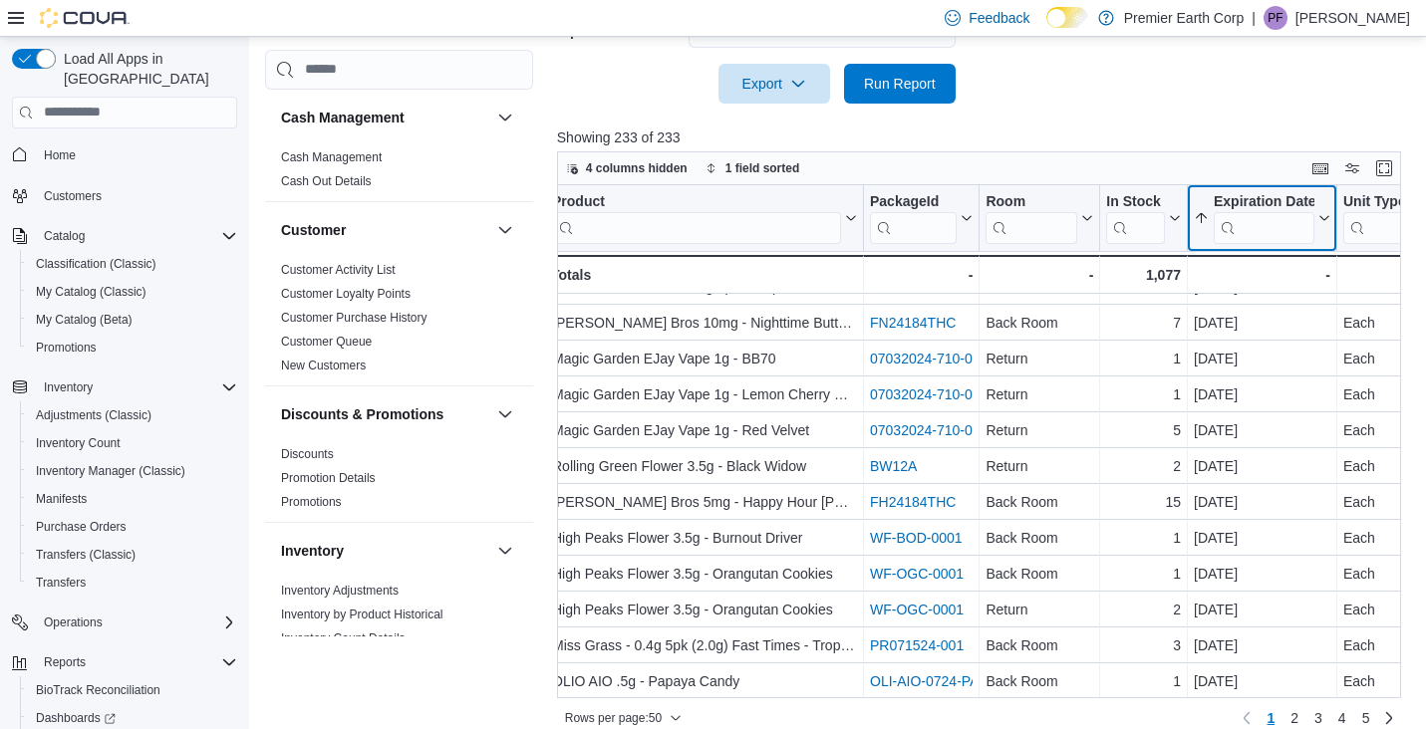
scroll to position [646, 0]
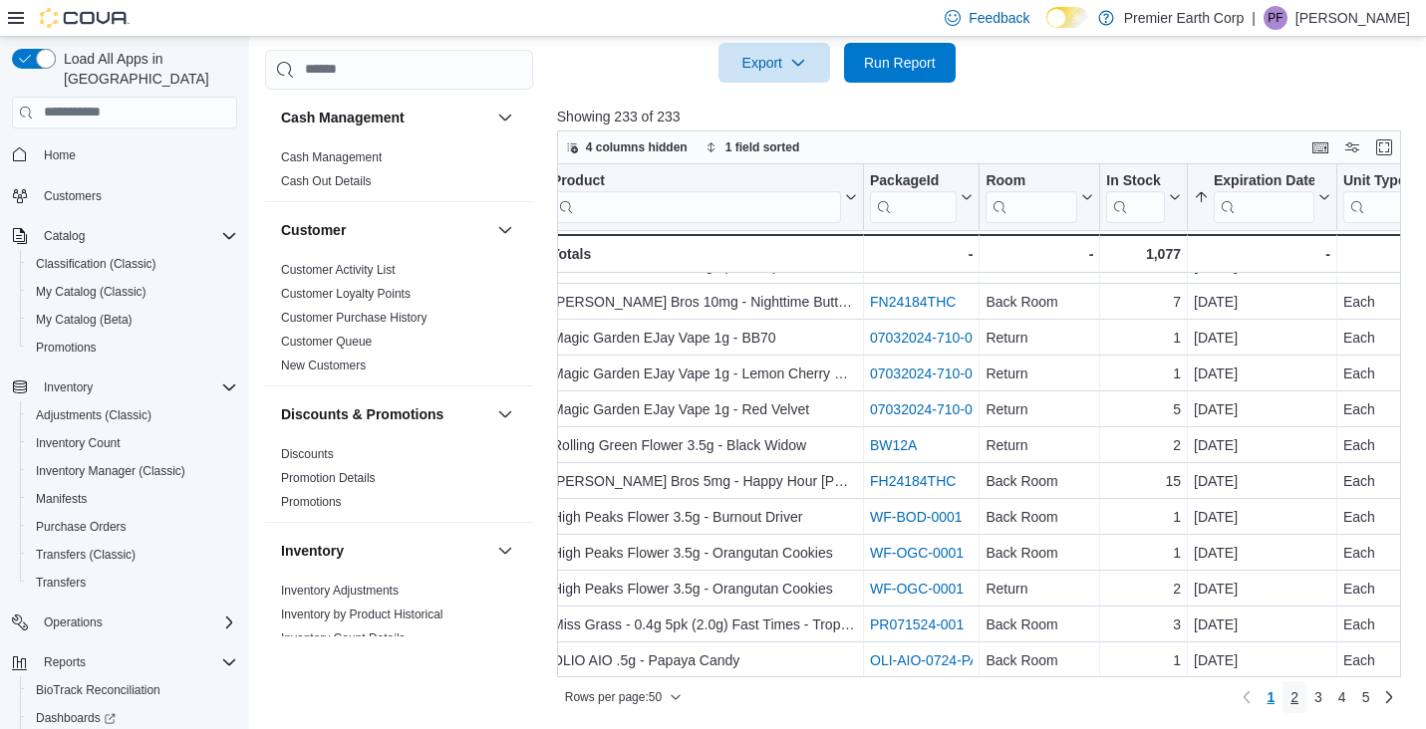
click at [1293, 698] on span "2" at bounding box center [1294, 697] width 8 height 20
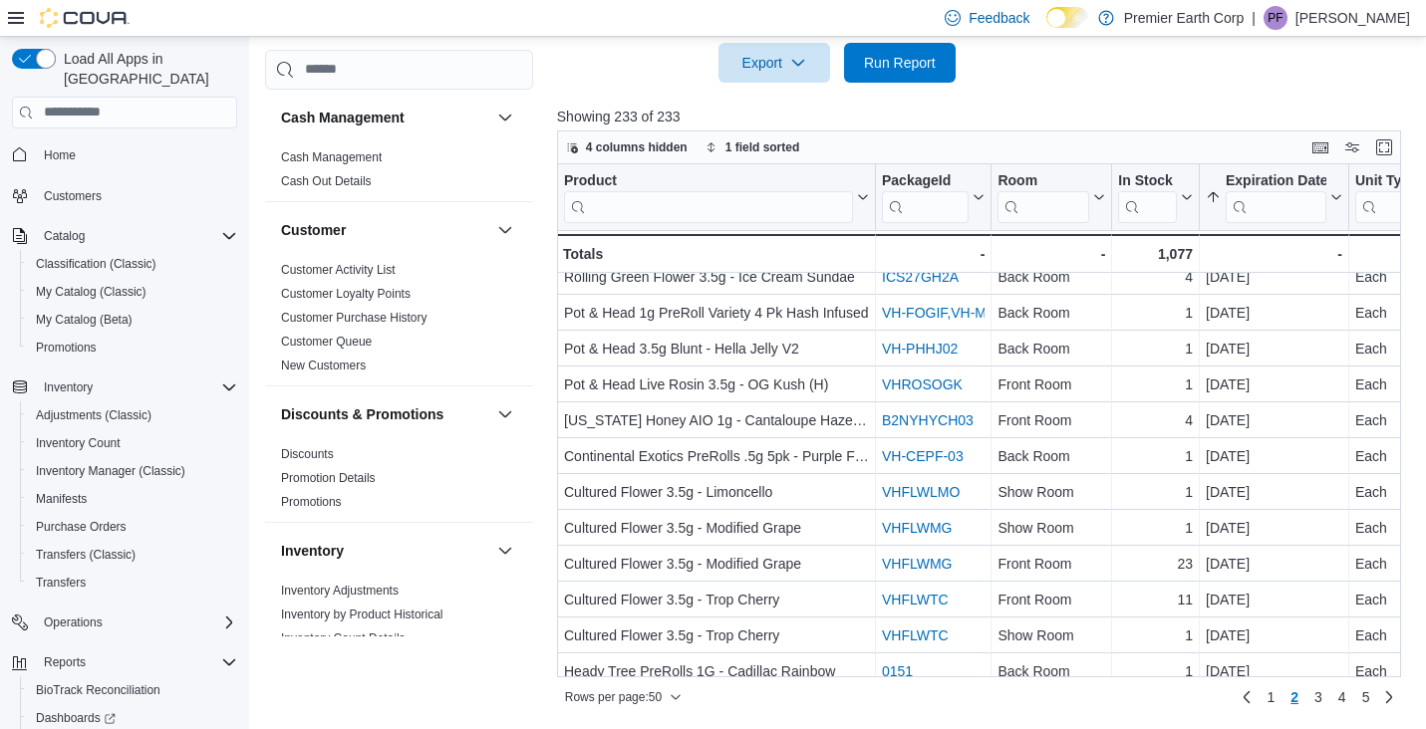
scroll to position [1388, 0]
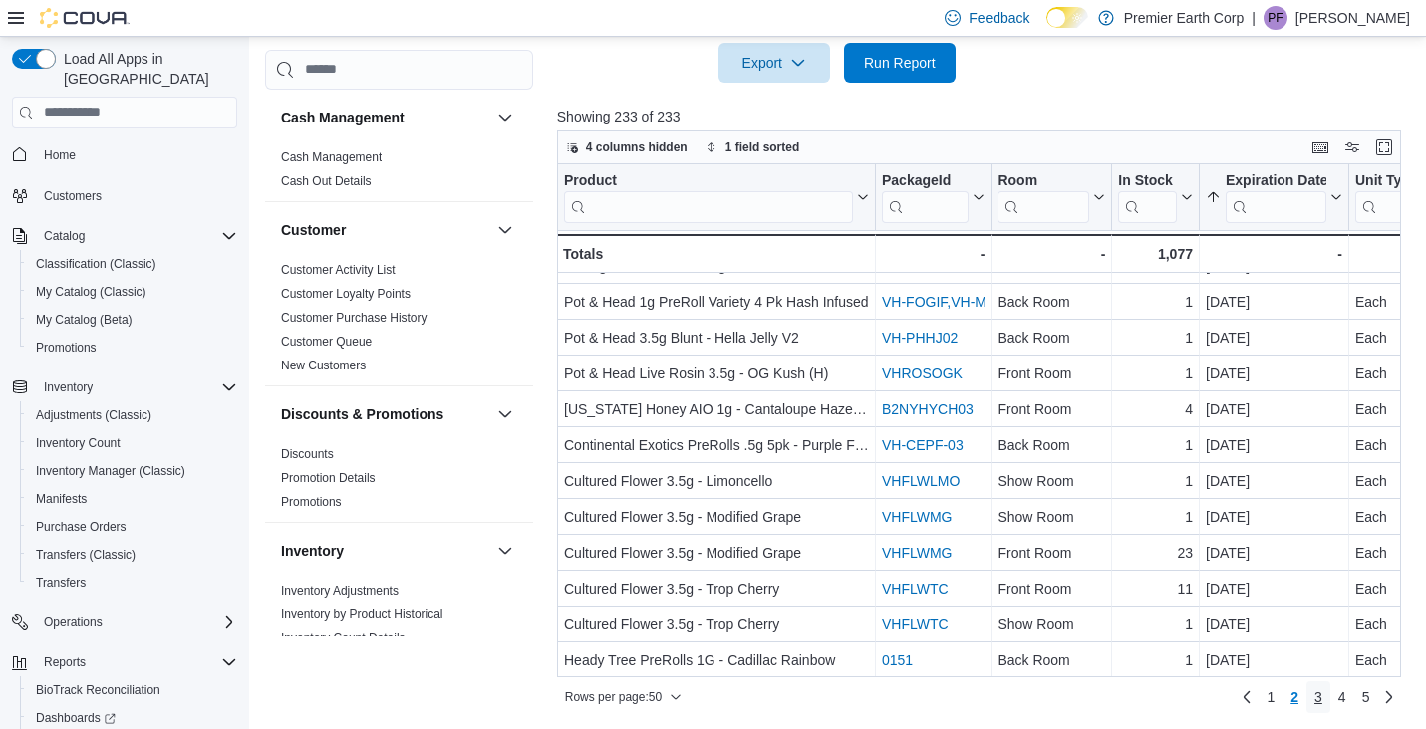
click at [1318, 699] on span "3" at bounding box center [1318, 697] width 8 height 20
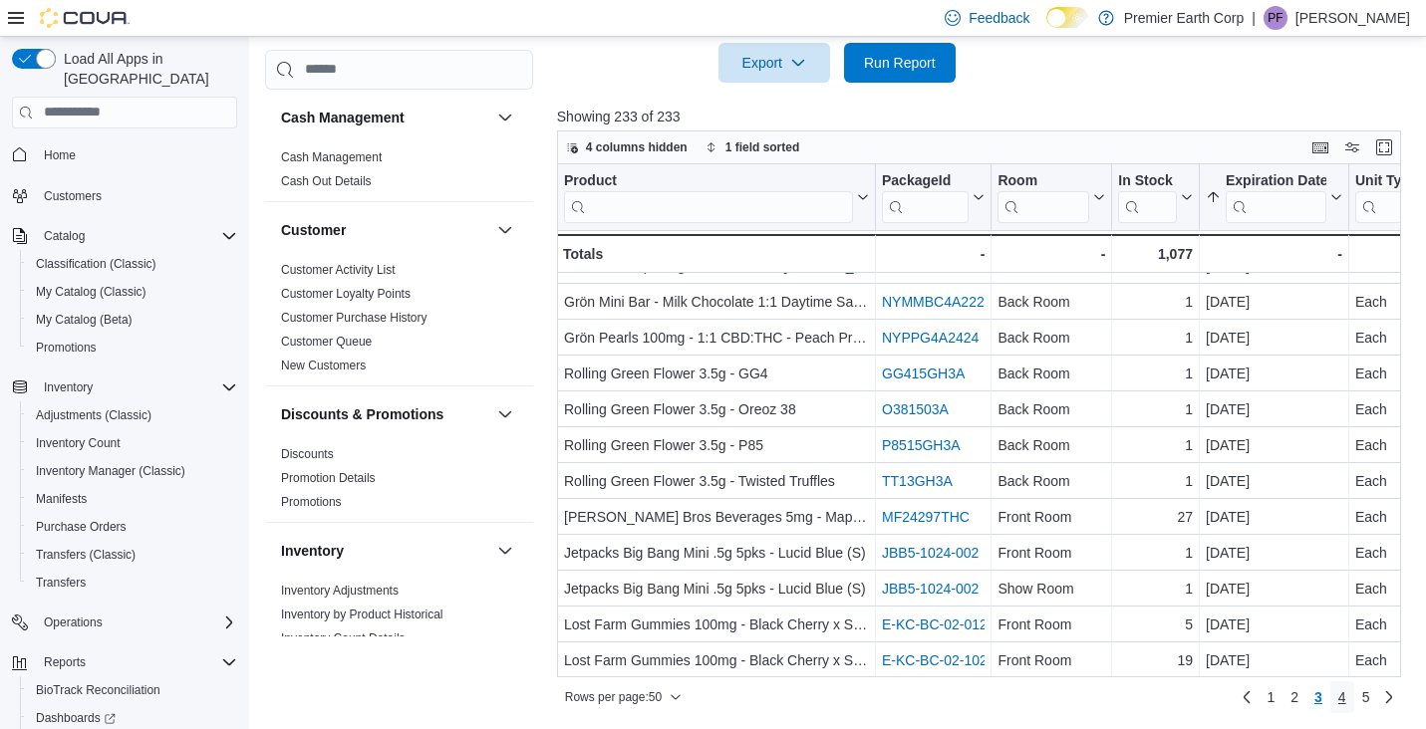
click at [1341, 699] on span "4" at bounding box center [1342, 697] width 8 height 20
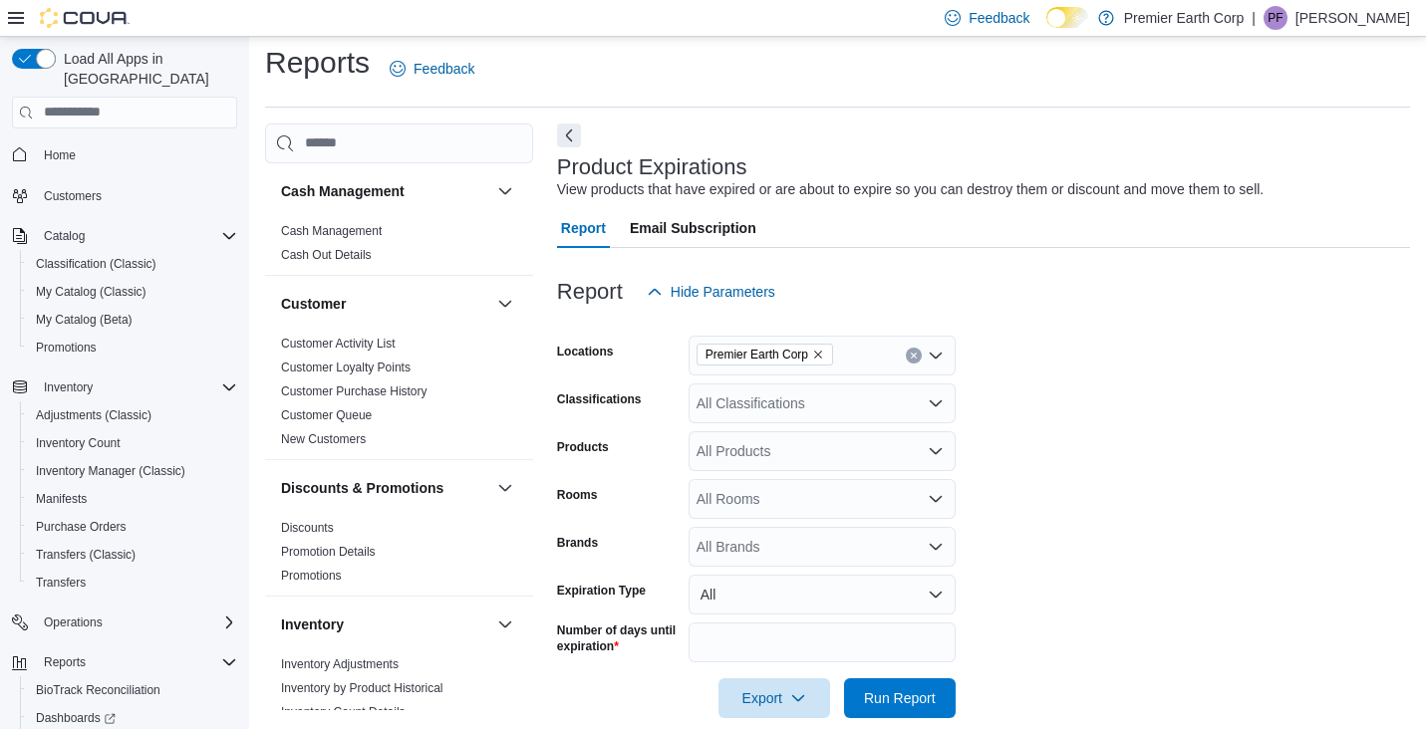
scroll to position [0, 0]
